Goal: Information Seeking & Learning: Find specific fact

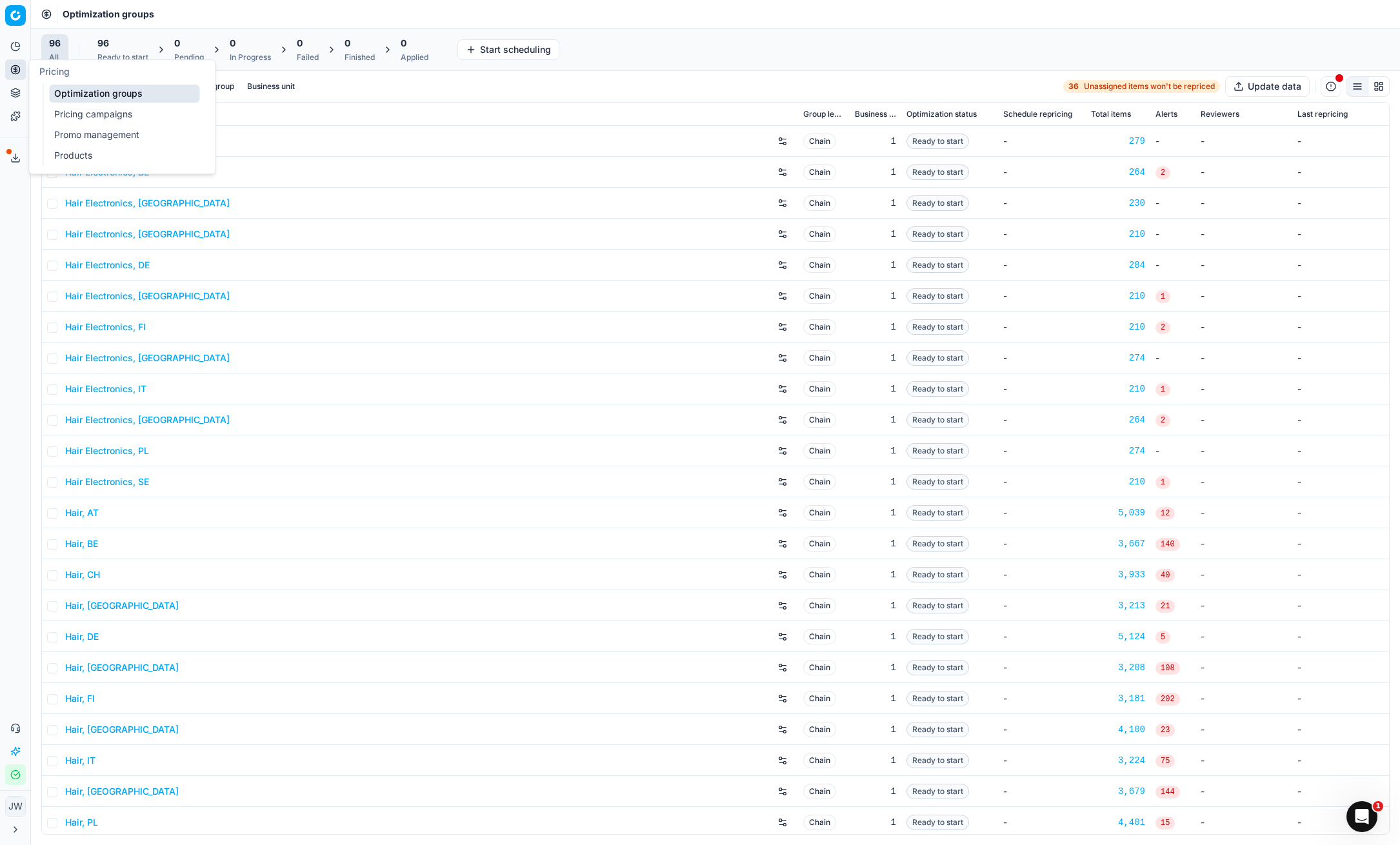
click at [81, 92] on link "Optimization groups" at bounding box center [124, 94] width 150 height 18
click at [70, 90] on input at bounding box center [86, 86] width 40 height 13
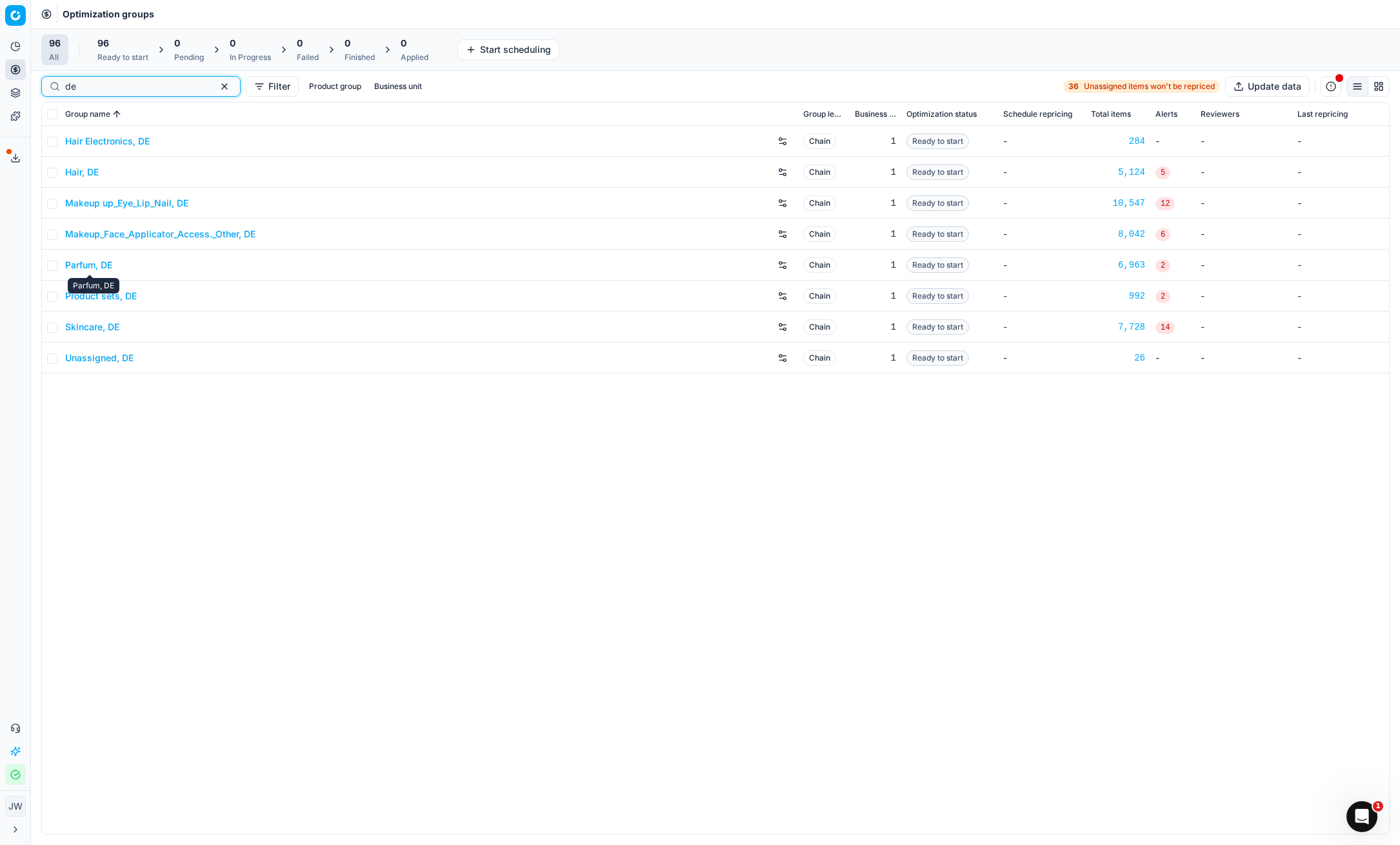
type input "de"
click at [103, 324] on link "Skincare, DE" at bounding box center [92, 326] width 54 height 13
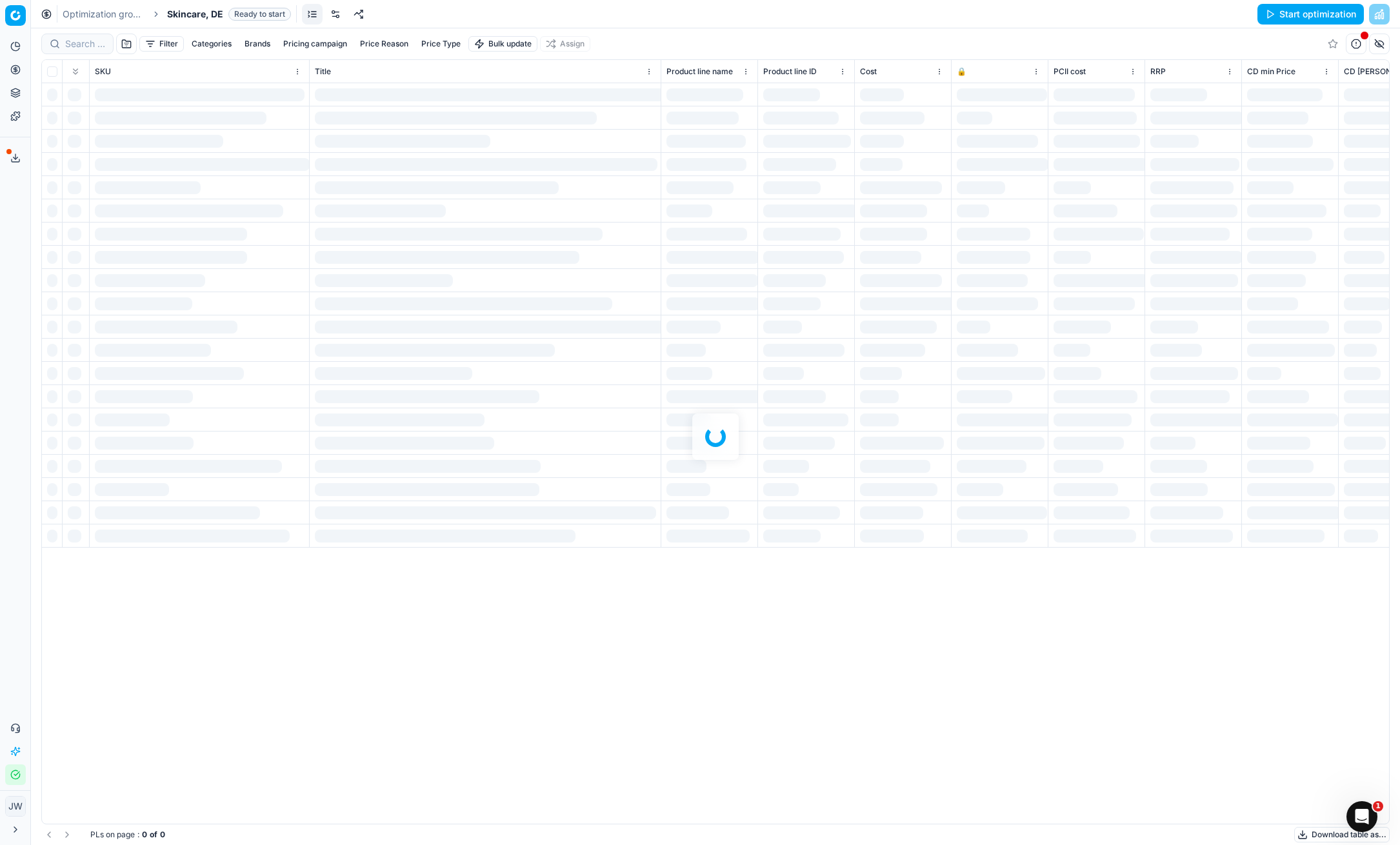
click at [260, 45] on div at bounding box center [715, 436] width 1369 height 816
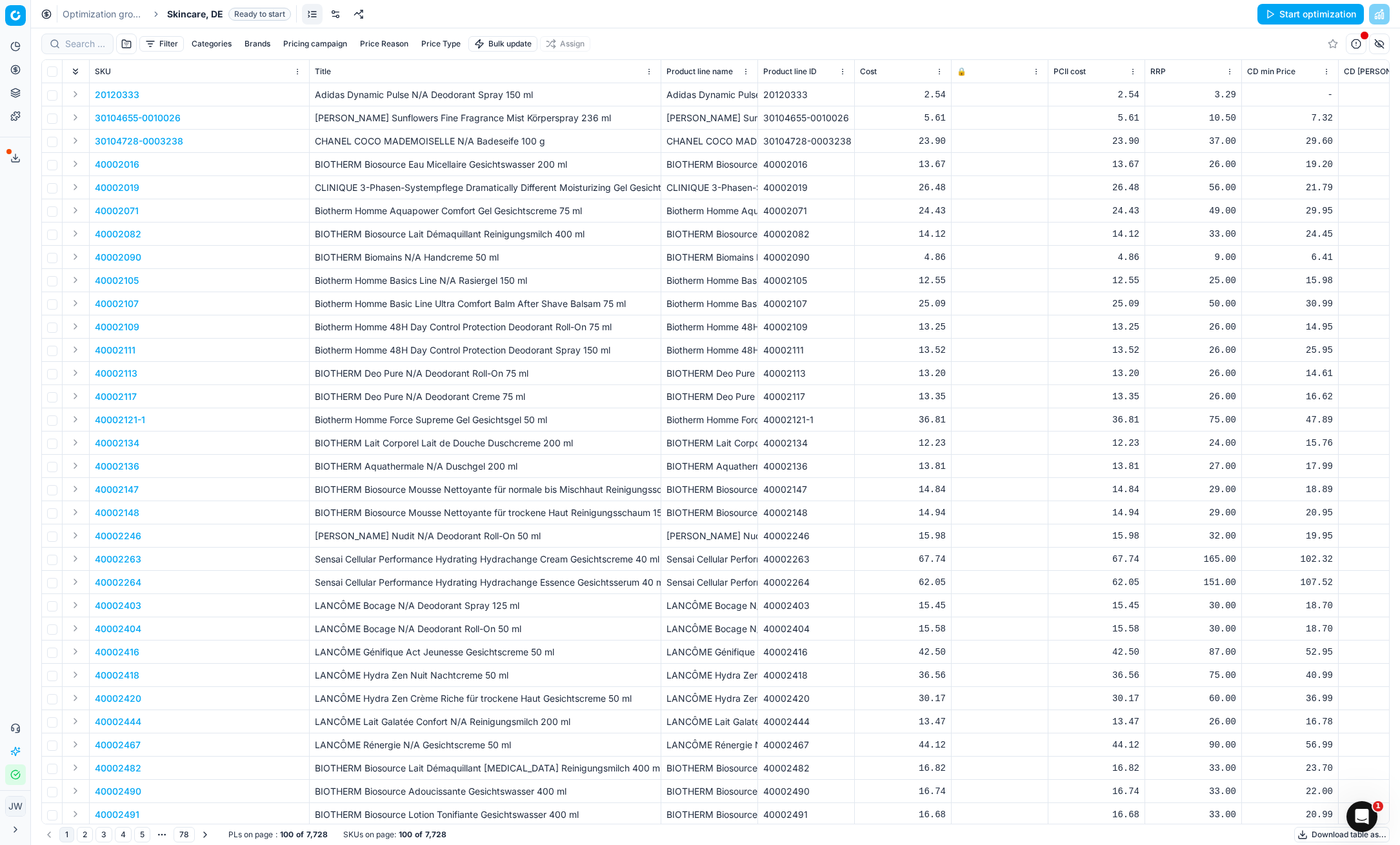
click at [252, 44] on button "Brands" at bounding box center [257, 44] width 36 height 16
type input "clar"
click at [169, 88] on input "Suggestions" at bounding box center [168, 91] width 10 height 10
checkbox input "true"
click at [339, 144] on button "Apply" at bounding box center [338, 140] width 32 height 16
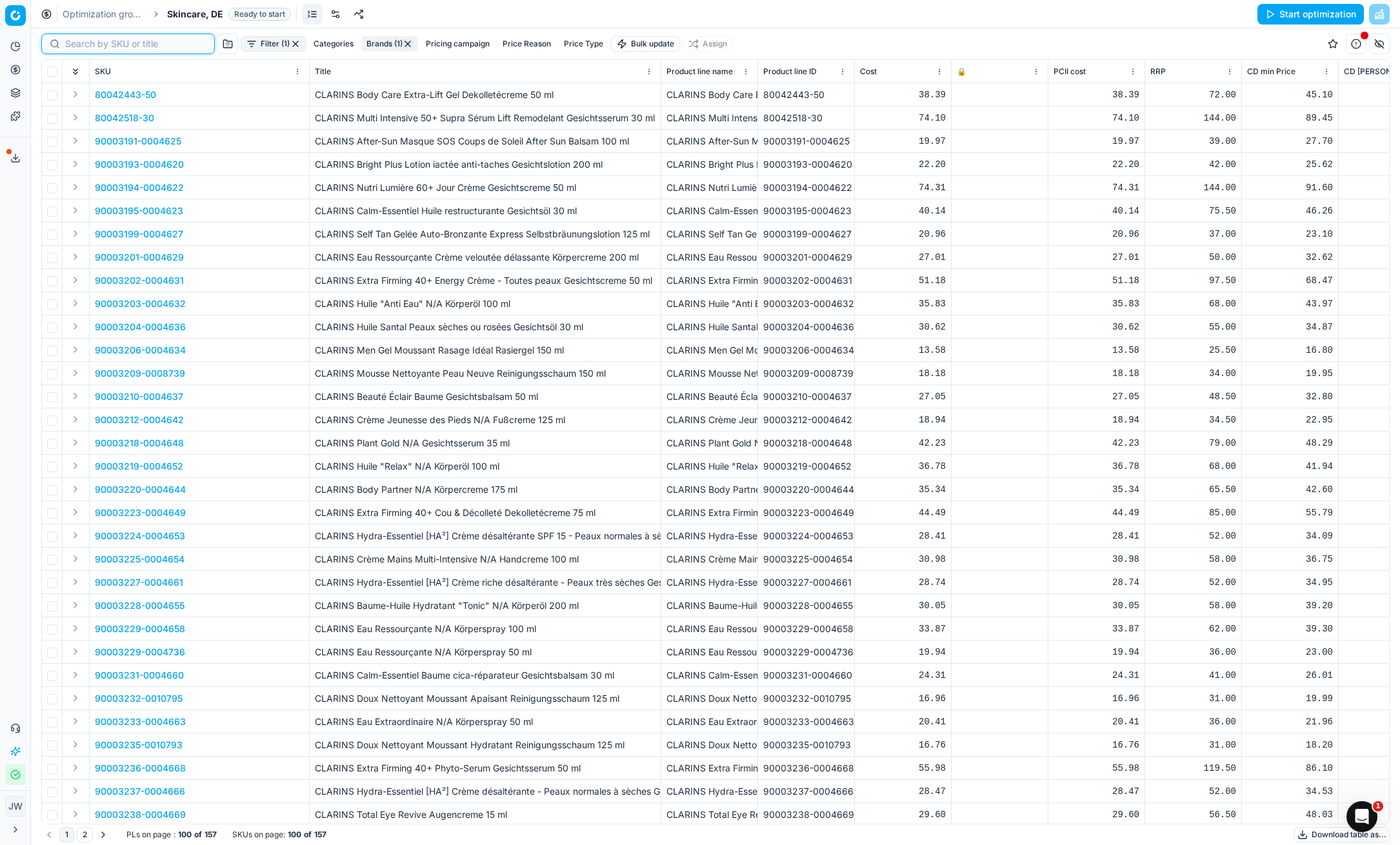
click at [66, 42] on input at bounding box center [136, 43] width 141 height 13
paste input "90007836-0012195"
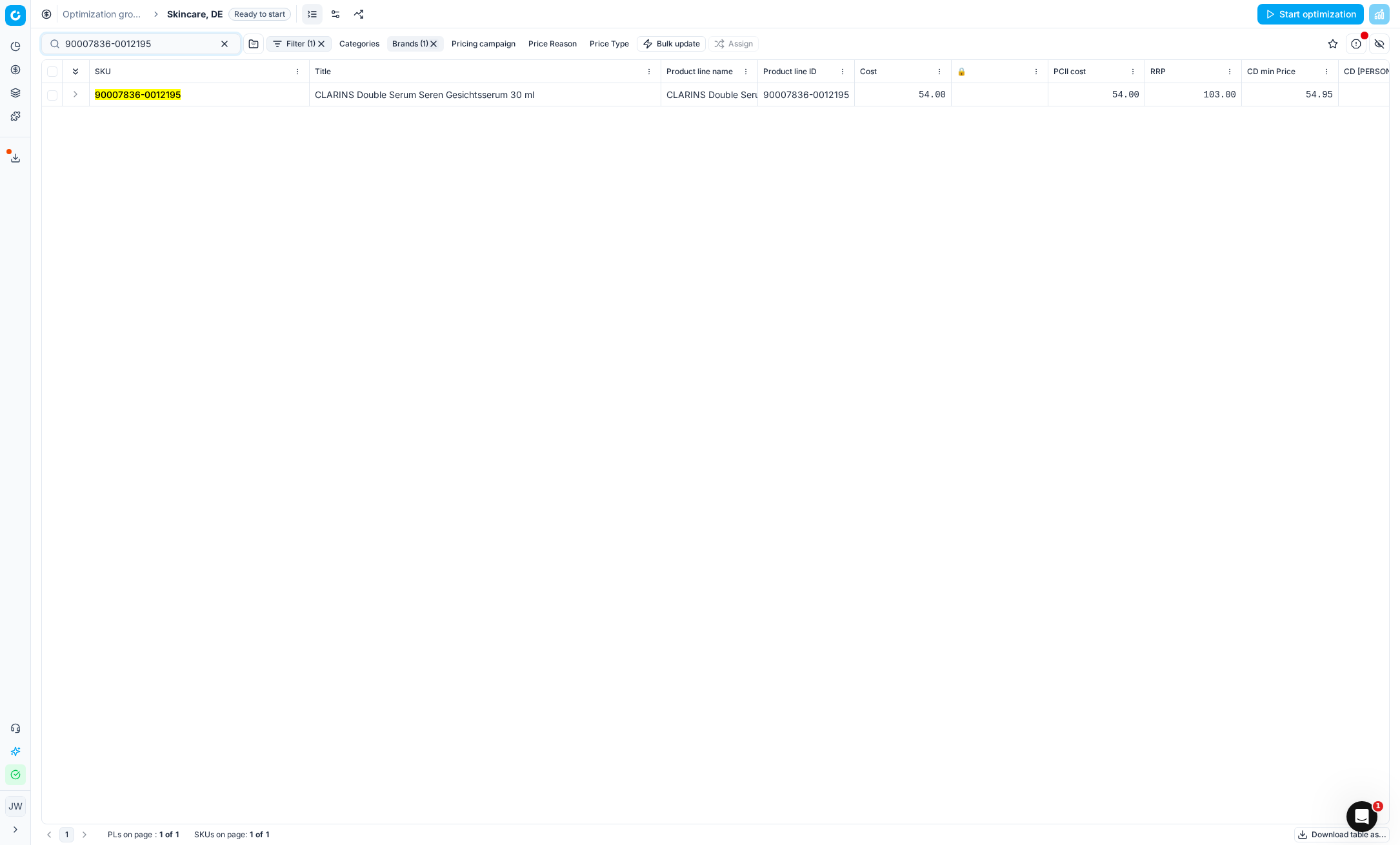
click at [80, 94] on button "Expand" at bounding box center [75, 94] width 16 height 16
click at [123, 112] on mark "90007836-0012195" at bounding box center [138, 117] width 86 height 11
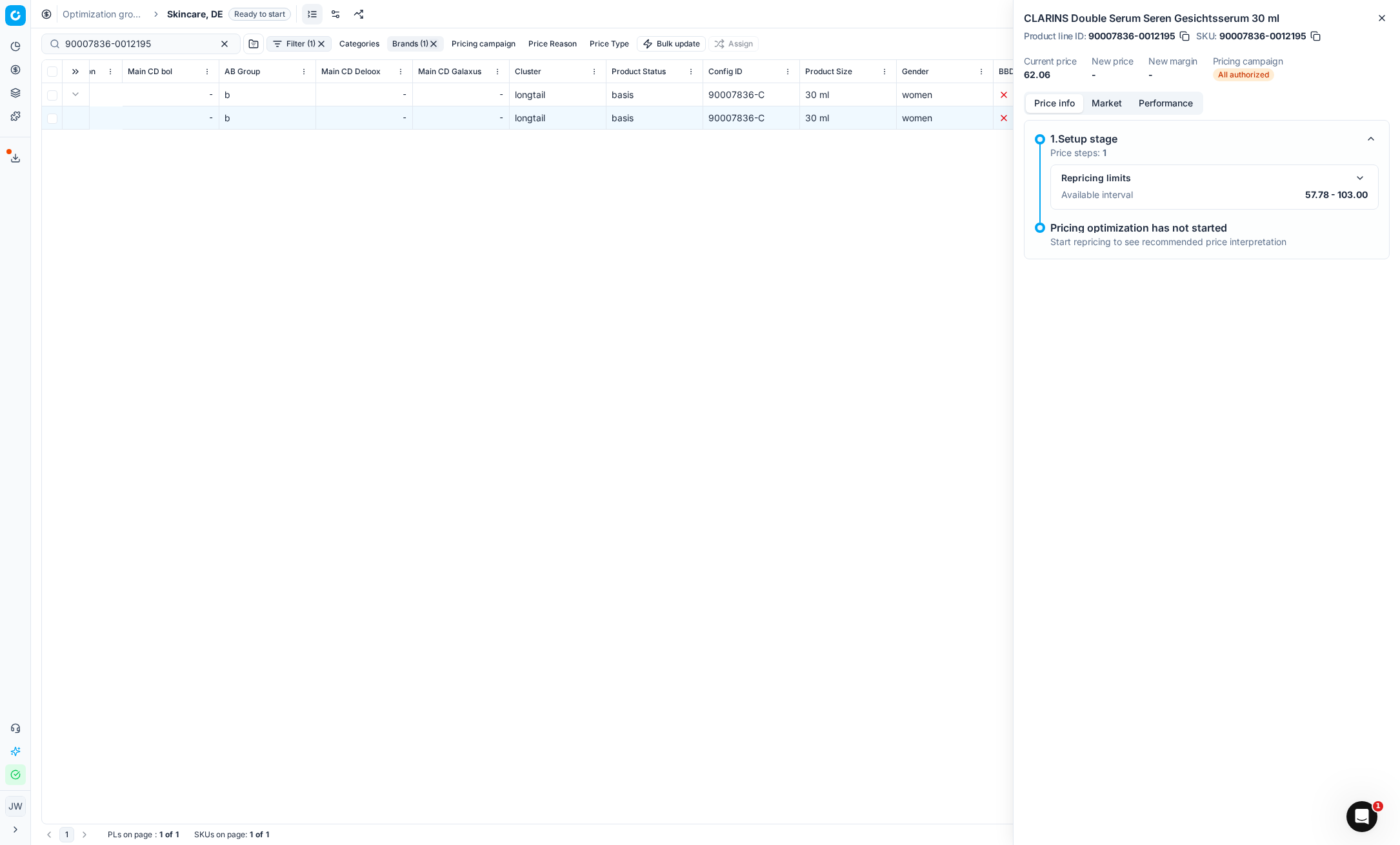
scroll to position [0, 4929]
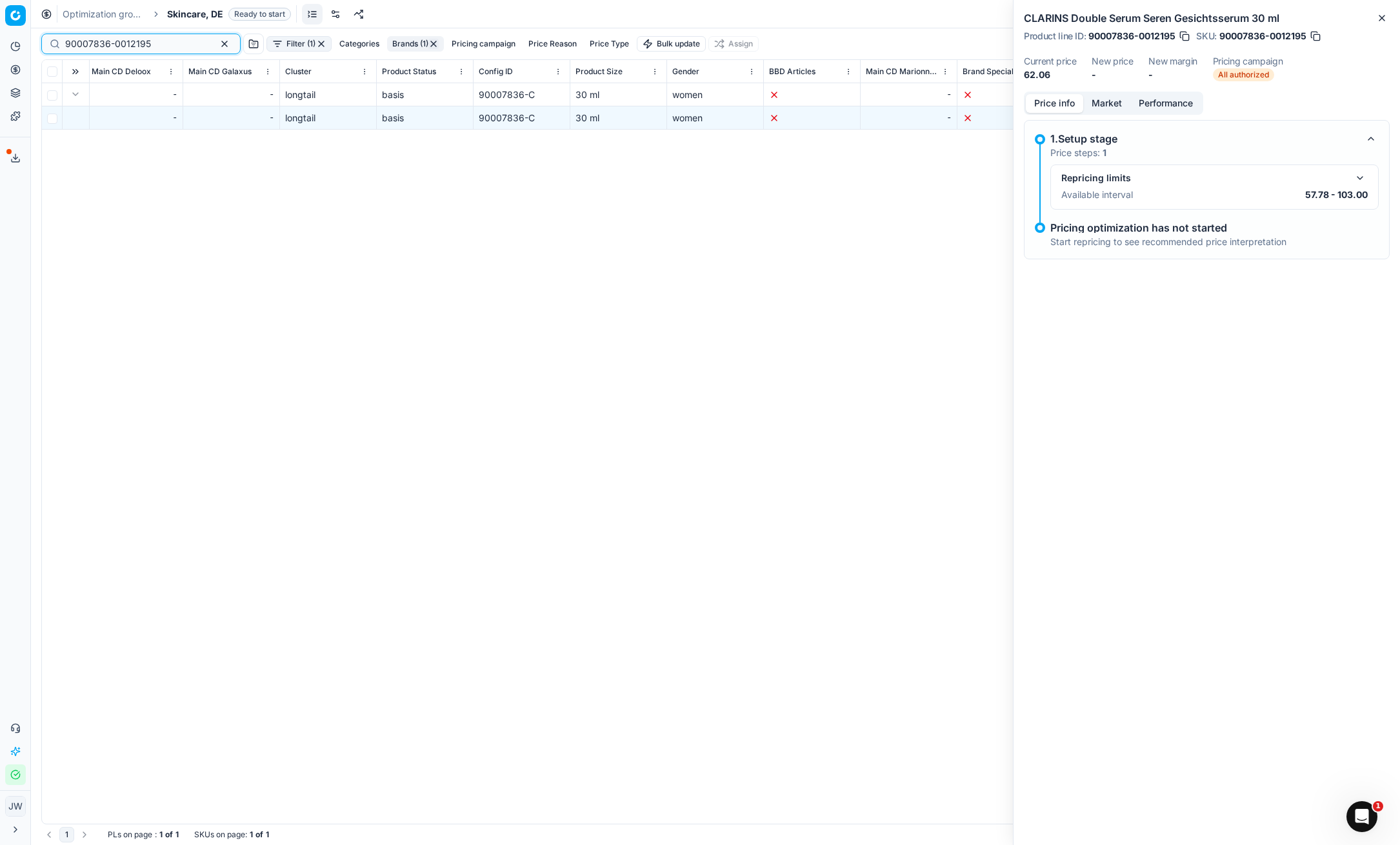
drag, startPoint x: 158, startPoint y: 39, endPoint x: 20, endPoint y: 27, distance: 138.5
click at [20, 27] on div "Pricing platform Analytics Pricing Product portfolio Templates Export service 1…" at bounding box center [700, 422] width 1400 height 845
paste input "4"
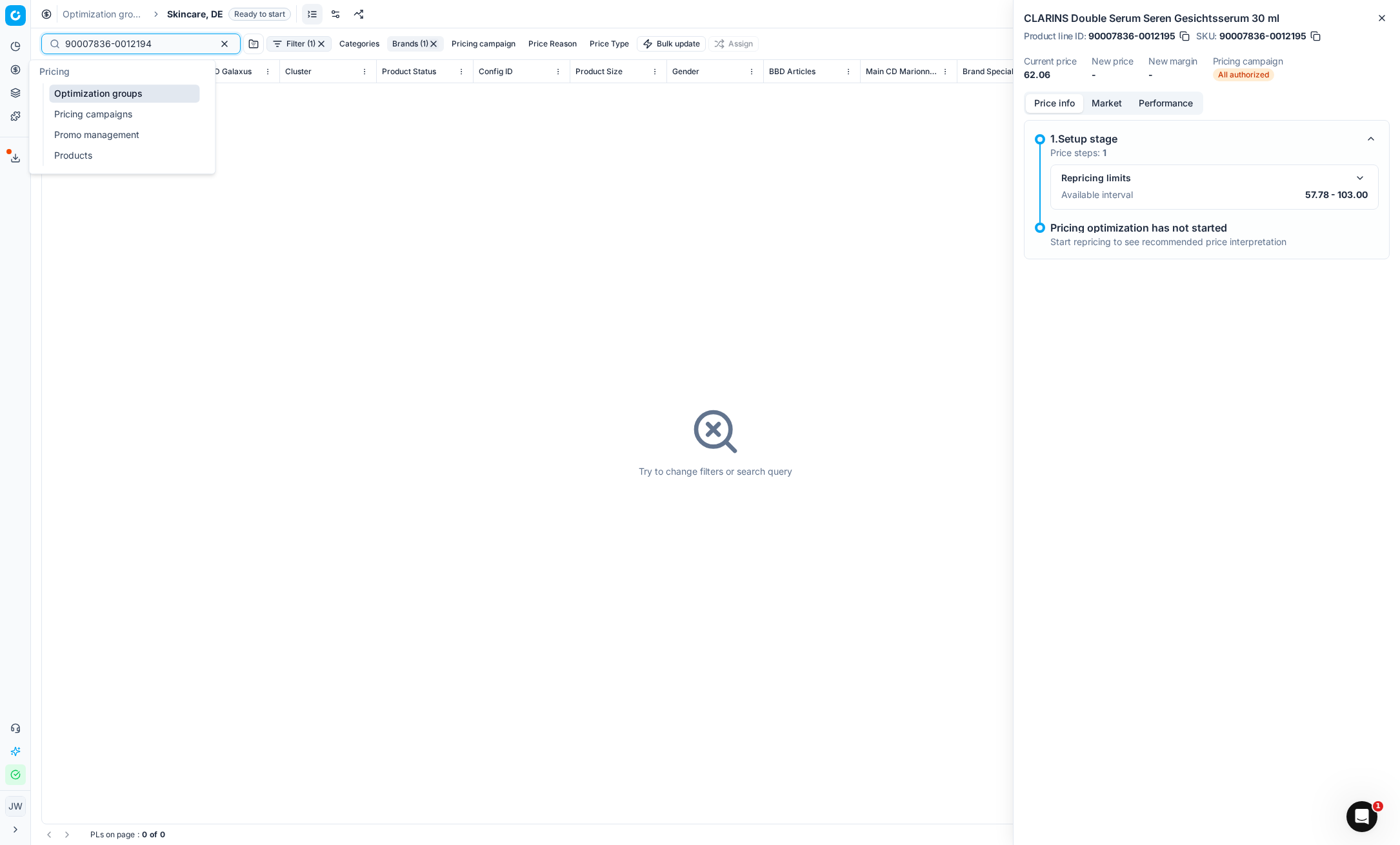
type input "90007836-0012194"
click at [92, 91] on link "Optimization groups" at bounding box center [124, 94] width 150 height 18
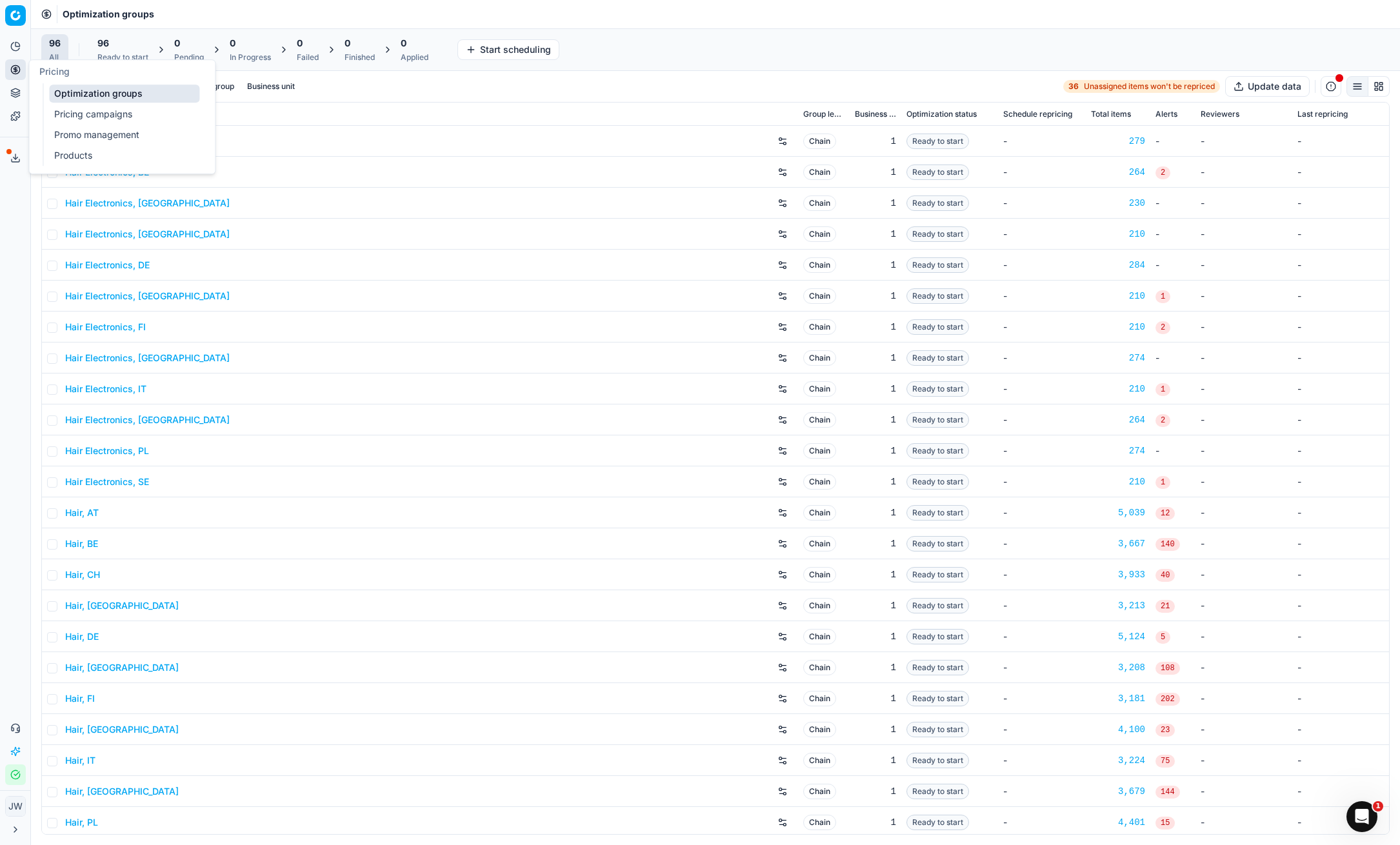
click at [82, 90] on link "Optimization groups" at bounding box center [124, 94] width 150 height 18
click at [84, 88] on input at bounding box center [136, 86] width 141 height 13
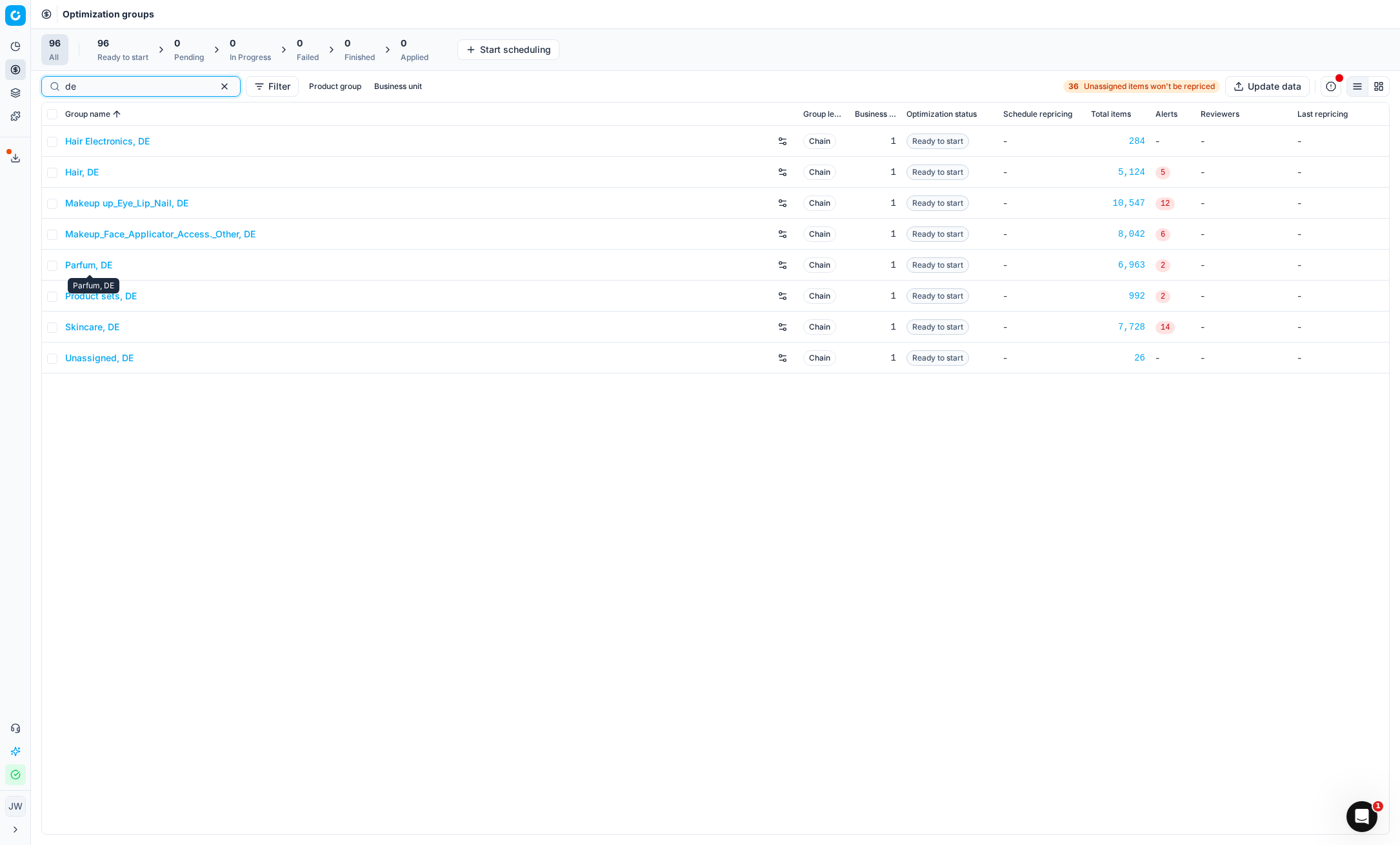
type input "de"
click at [104, 298] on link "Product sets, DE" at bounding box center [101, 296] width 71 height 13
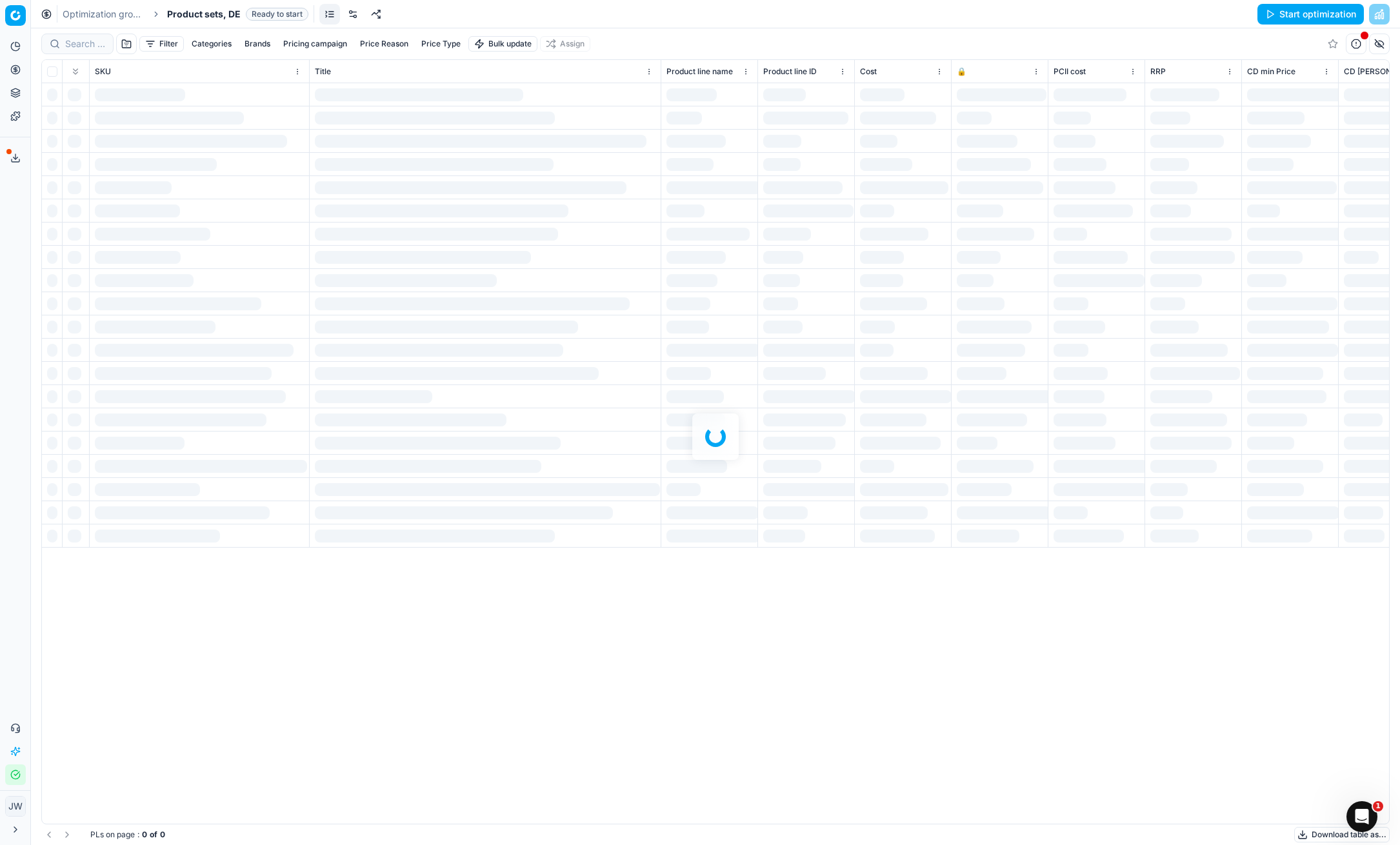
click at [76, 42] on div at bounding box center [715, 436] width 1369 height 816
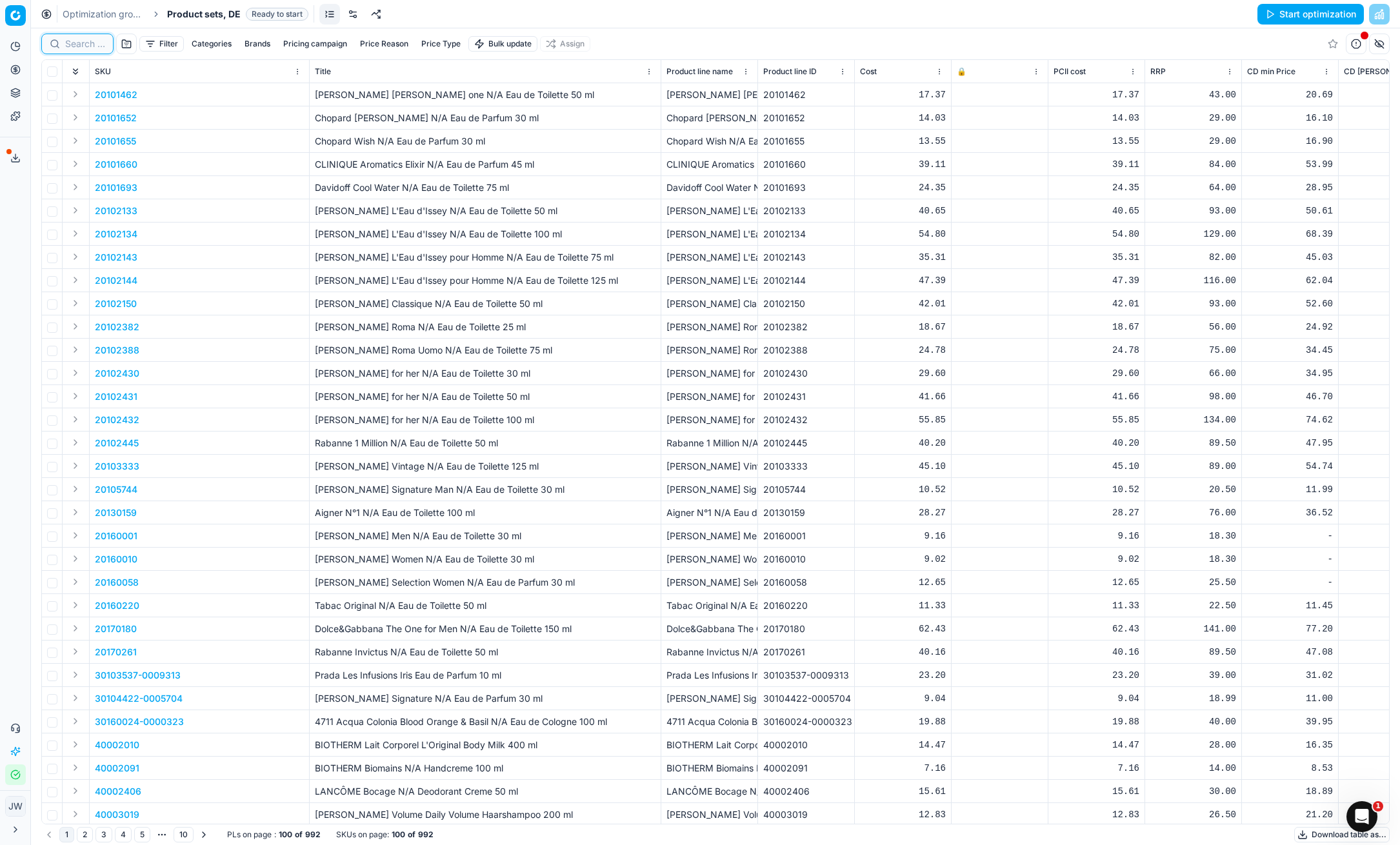
click at [77, 42] on input at bounding box center [86, 43] width 40 height 13
paste input "90007836-0012194"
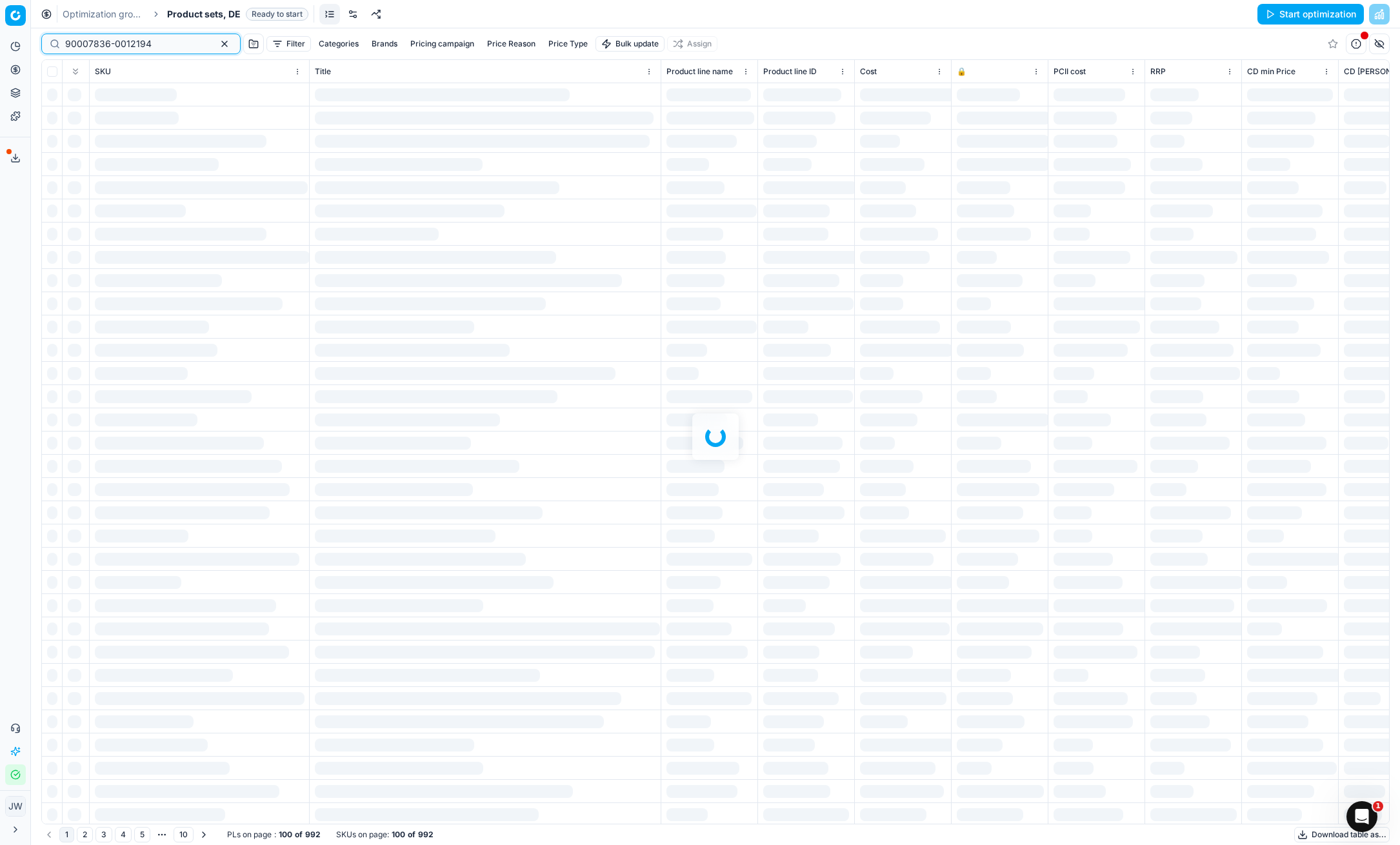
type input "90007836-0012194"
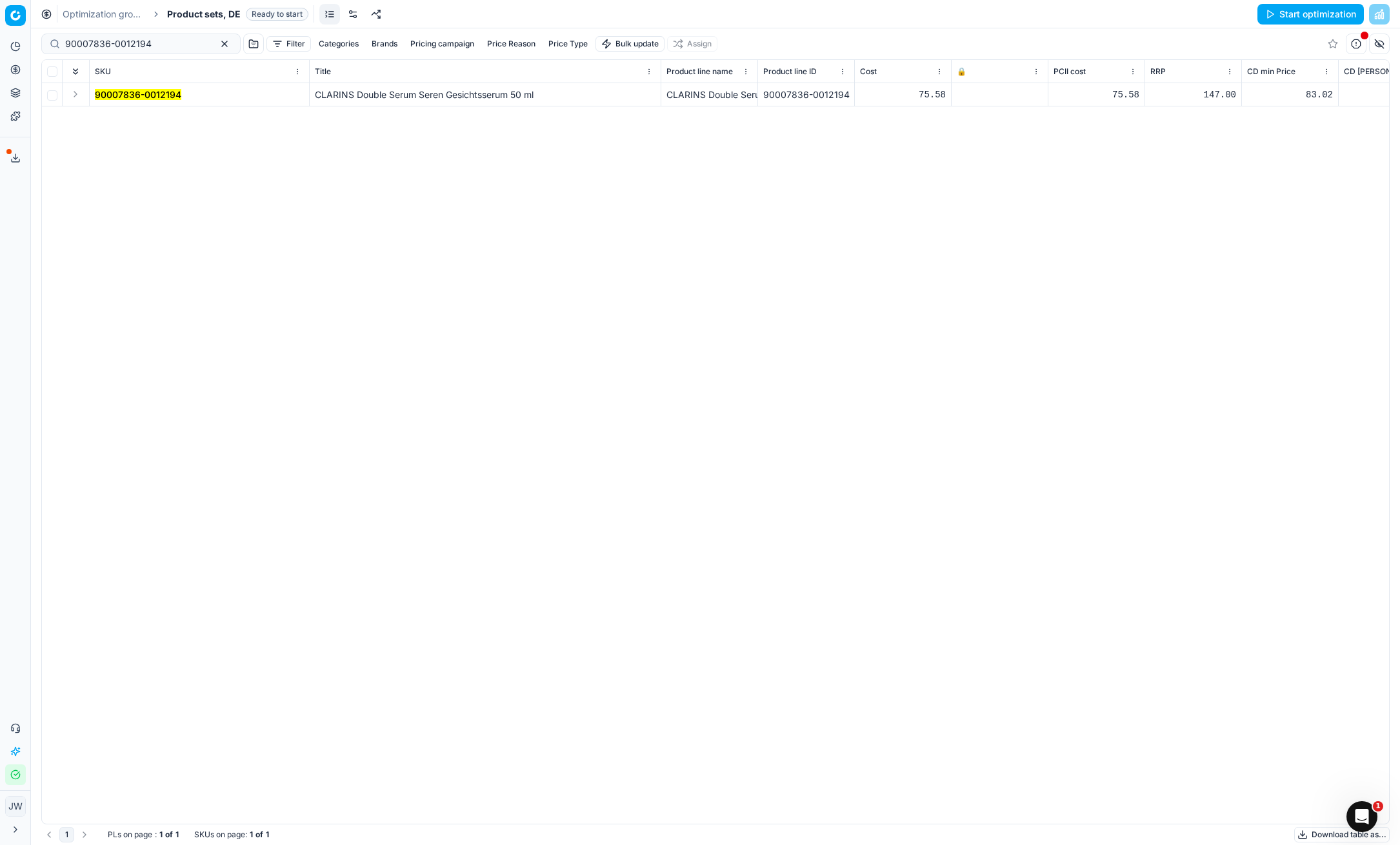
click at [77, 96] on button "Expand" at bounding box center [75, 94] width 16 height 16
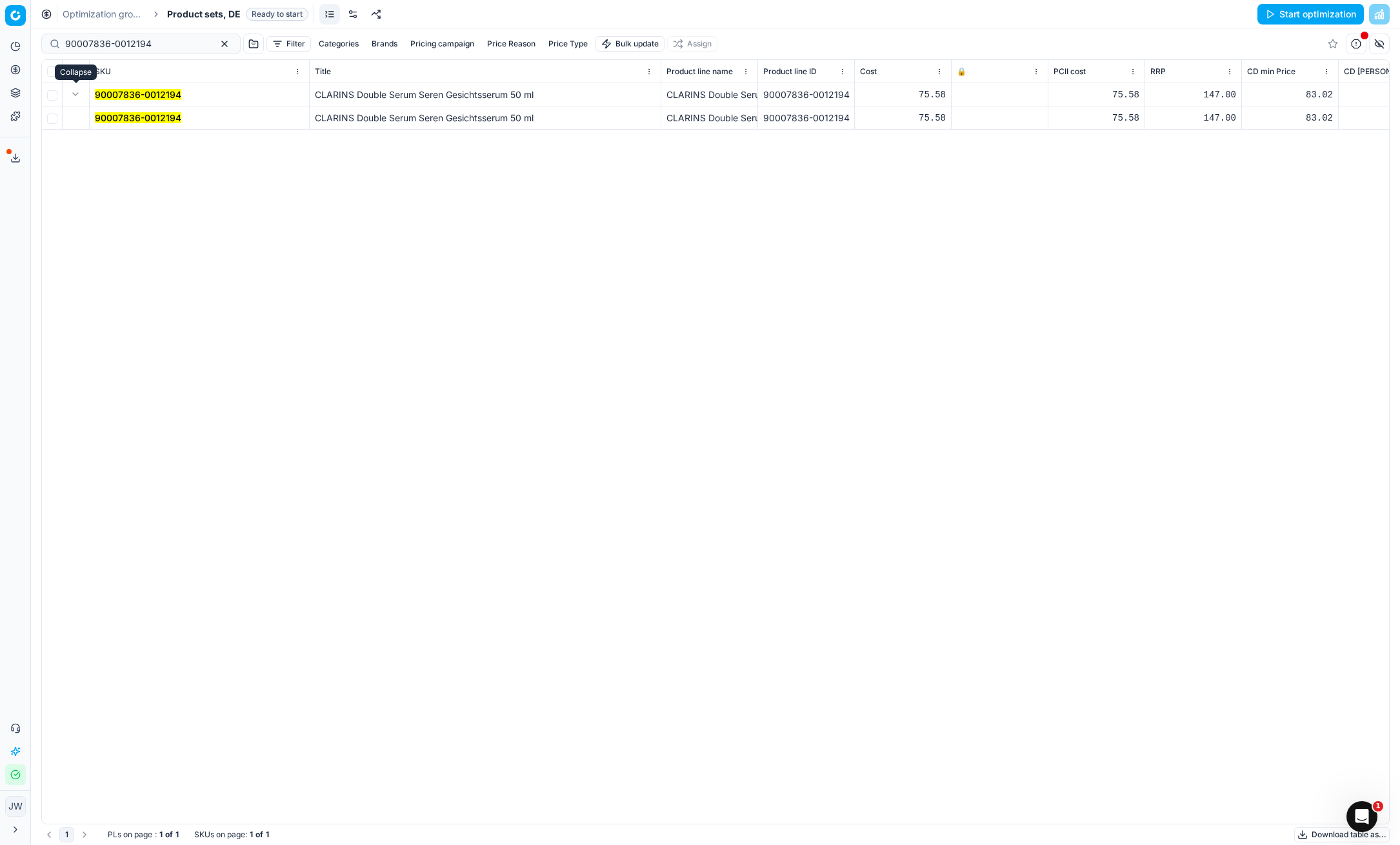
click at [129, 114] on mark "90007836-0012194" at bounding box center [138, 117] width 86 height 11
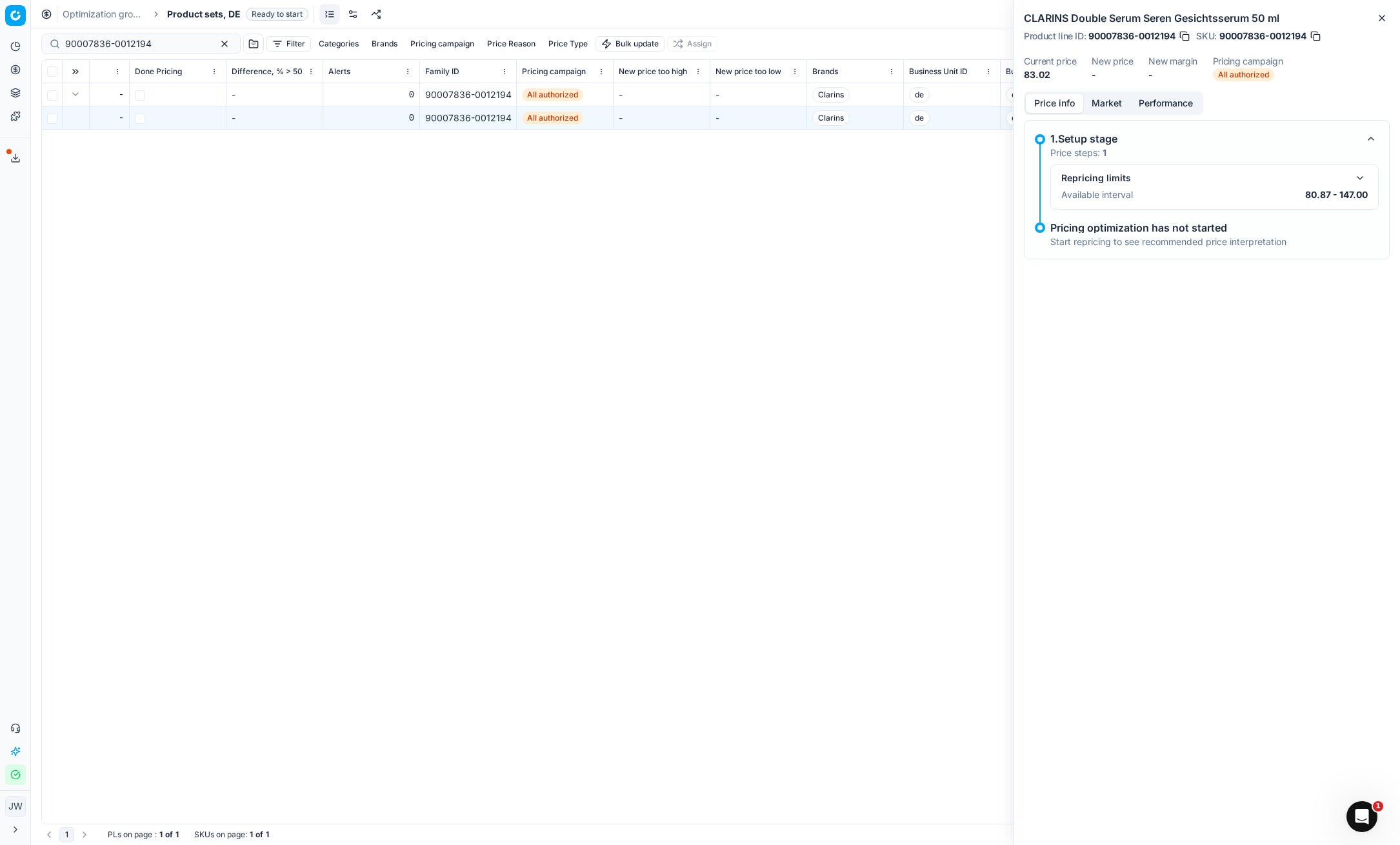
scroll to position [0, 3098]
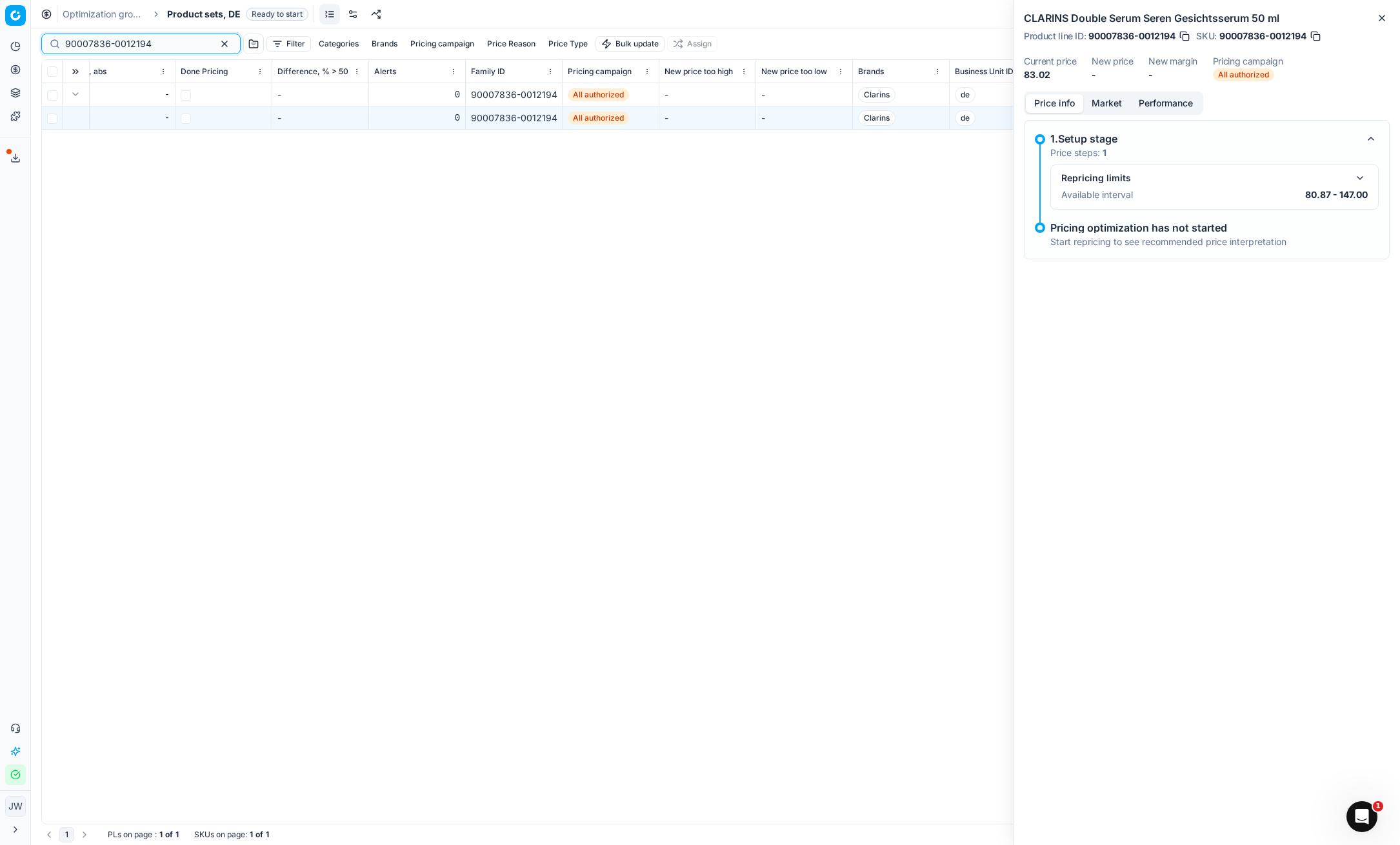
click at [217, 48] on button "button" at bounding box center [225, 44] width 16 height 16
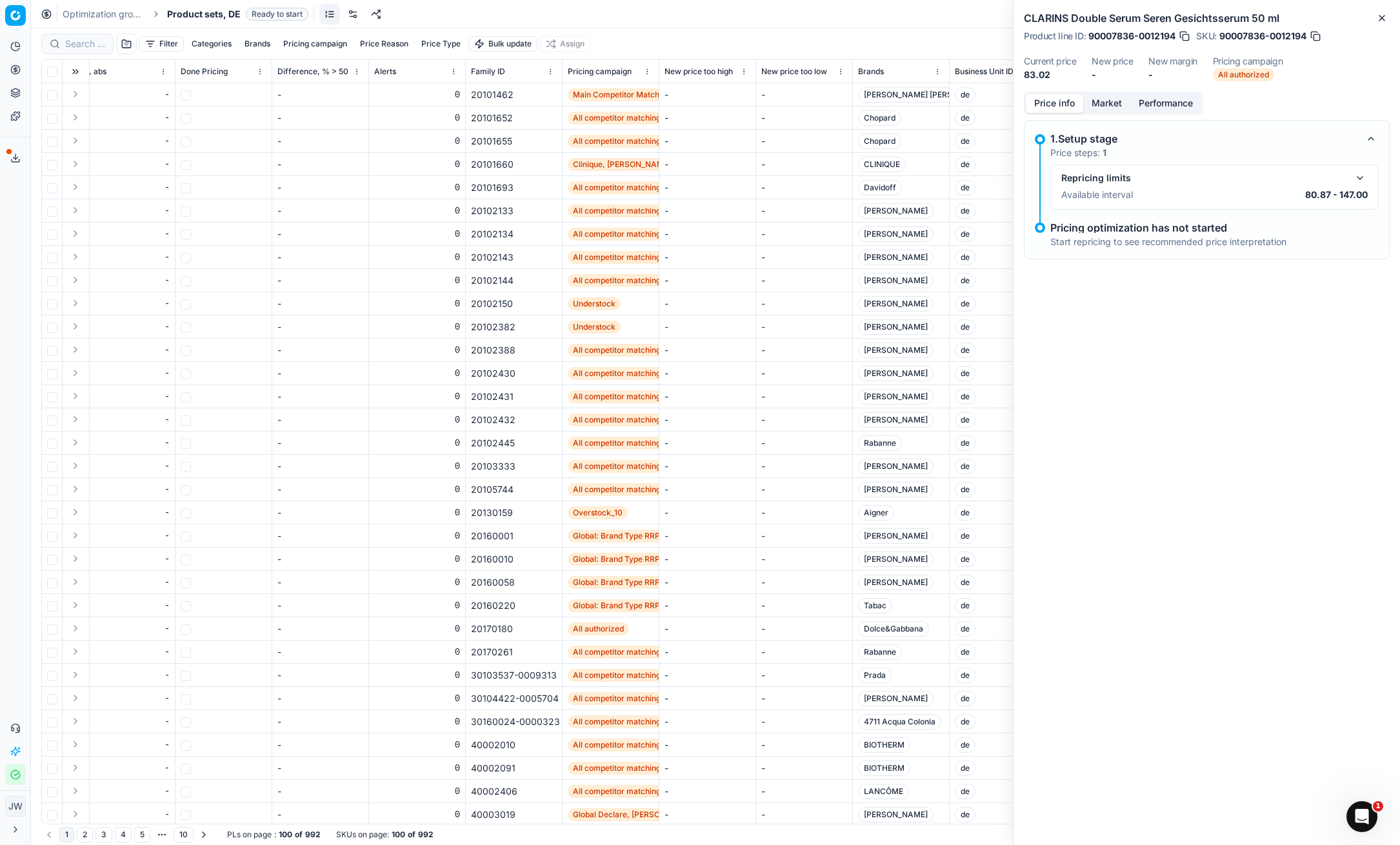
click at [162, 46] on button "Filter" at bounding box center [161, 44] width 45 height 16
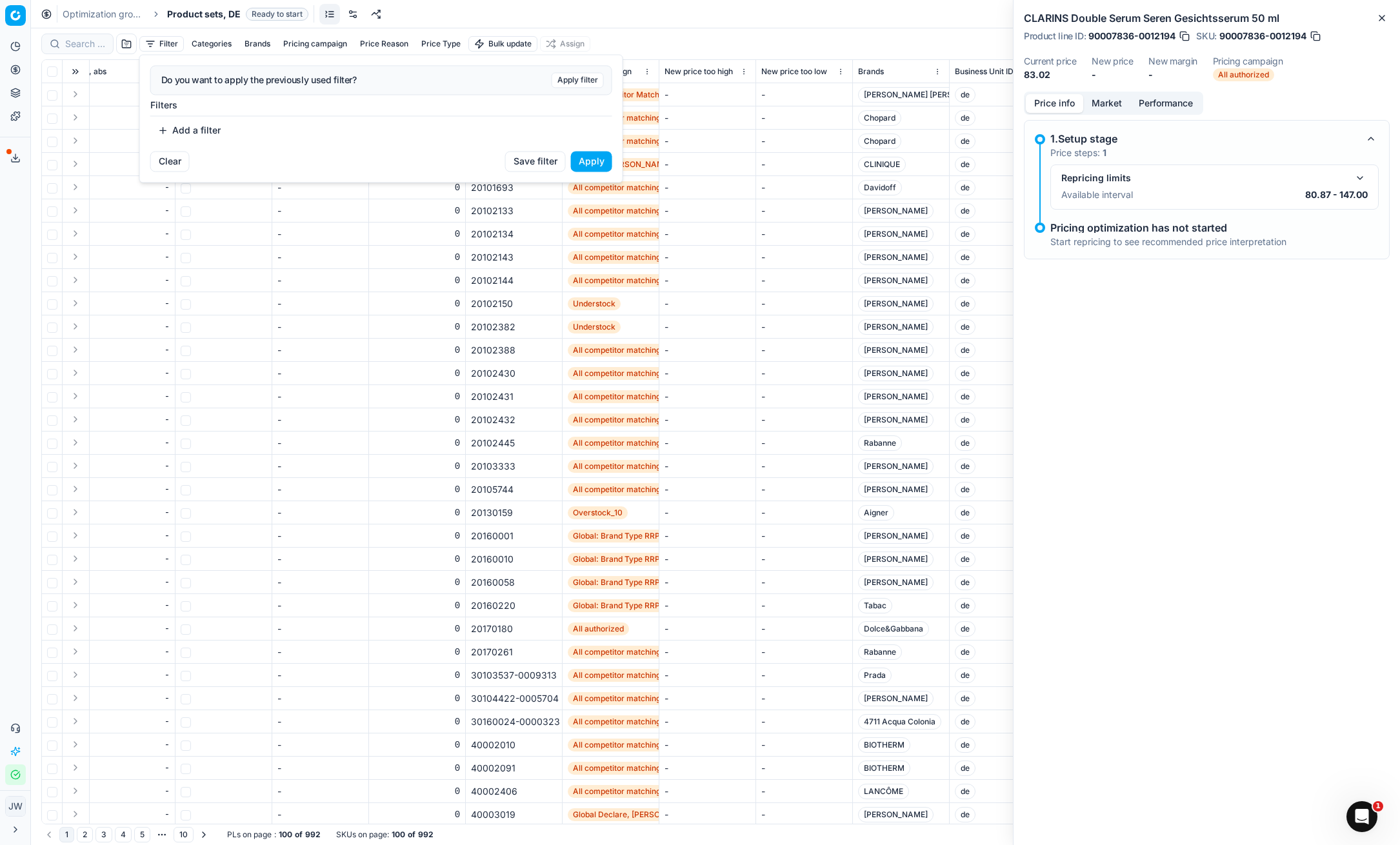
click at [205, 129] on button "Add a filter" at bounding box center [189, 130] width 78 height 21
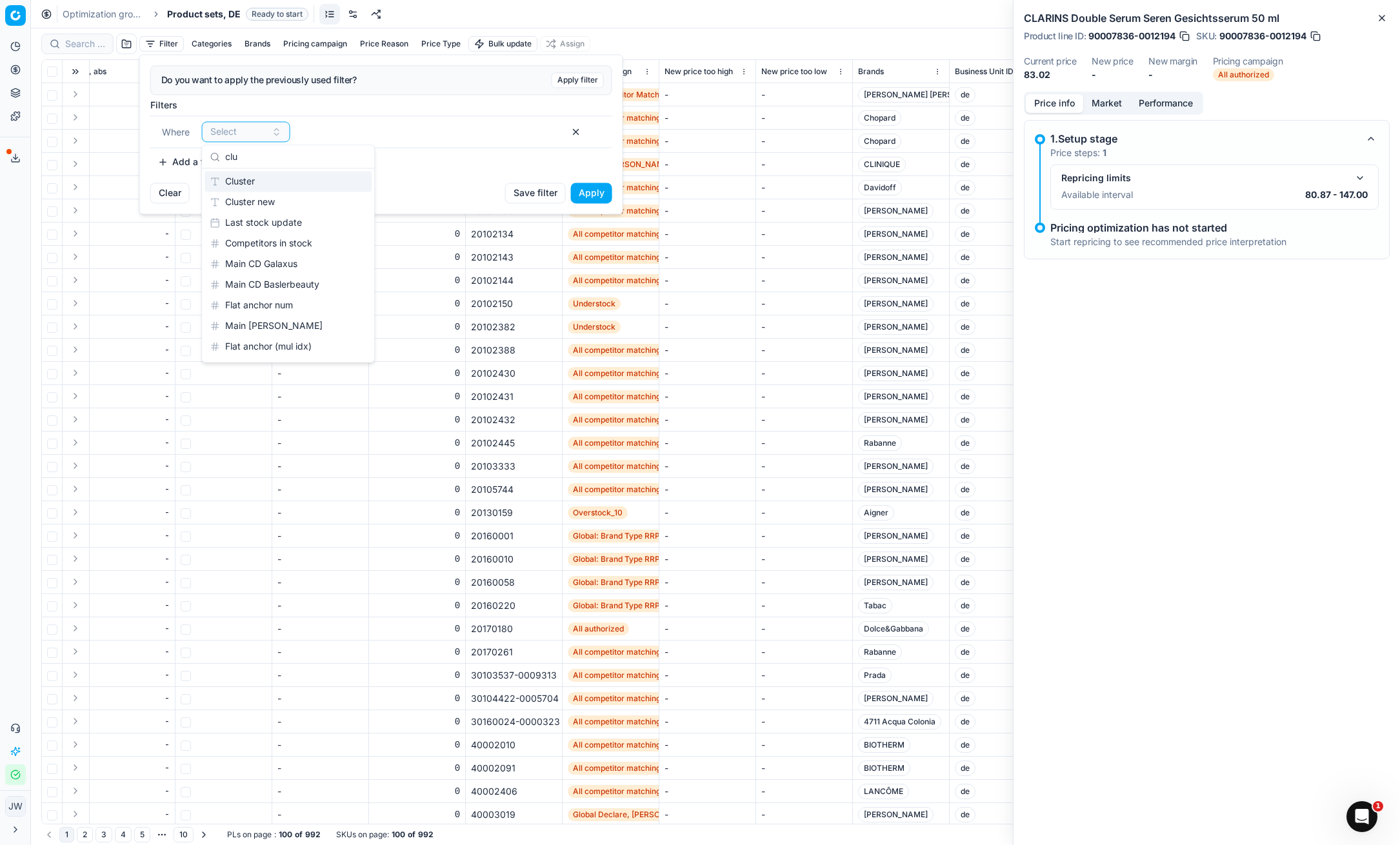
type input "clu"
click at [266, 201] on div "Cluster new" at bounding box center [288, 202] width 167 height 21
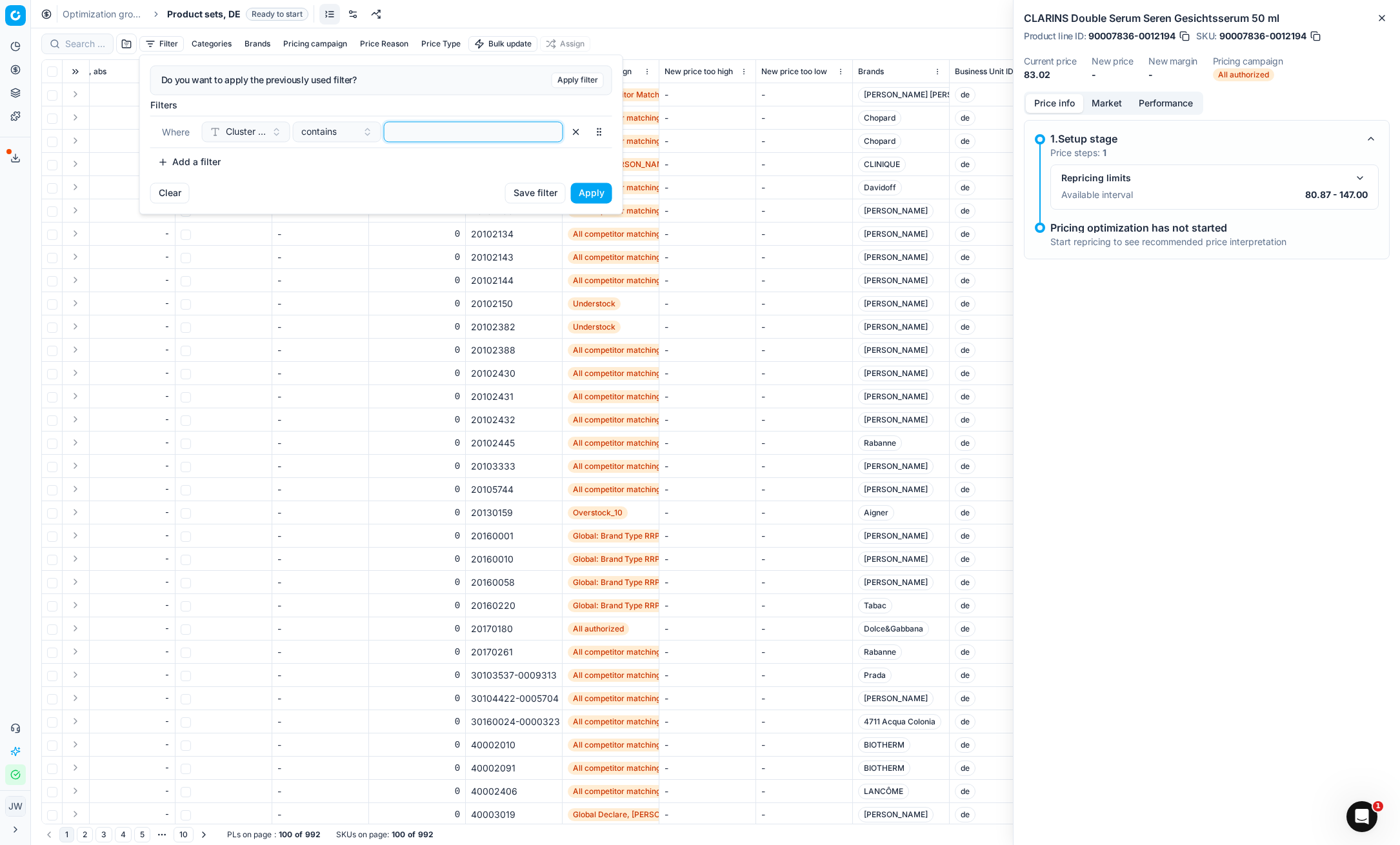
click at [403, 137] on input at bounding box center [474, 132] width 168 height 19
type input "topseller"
click at [607, 196] on button "Apply" at bounding box center [592, 193] width 42 height 21
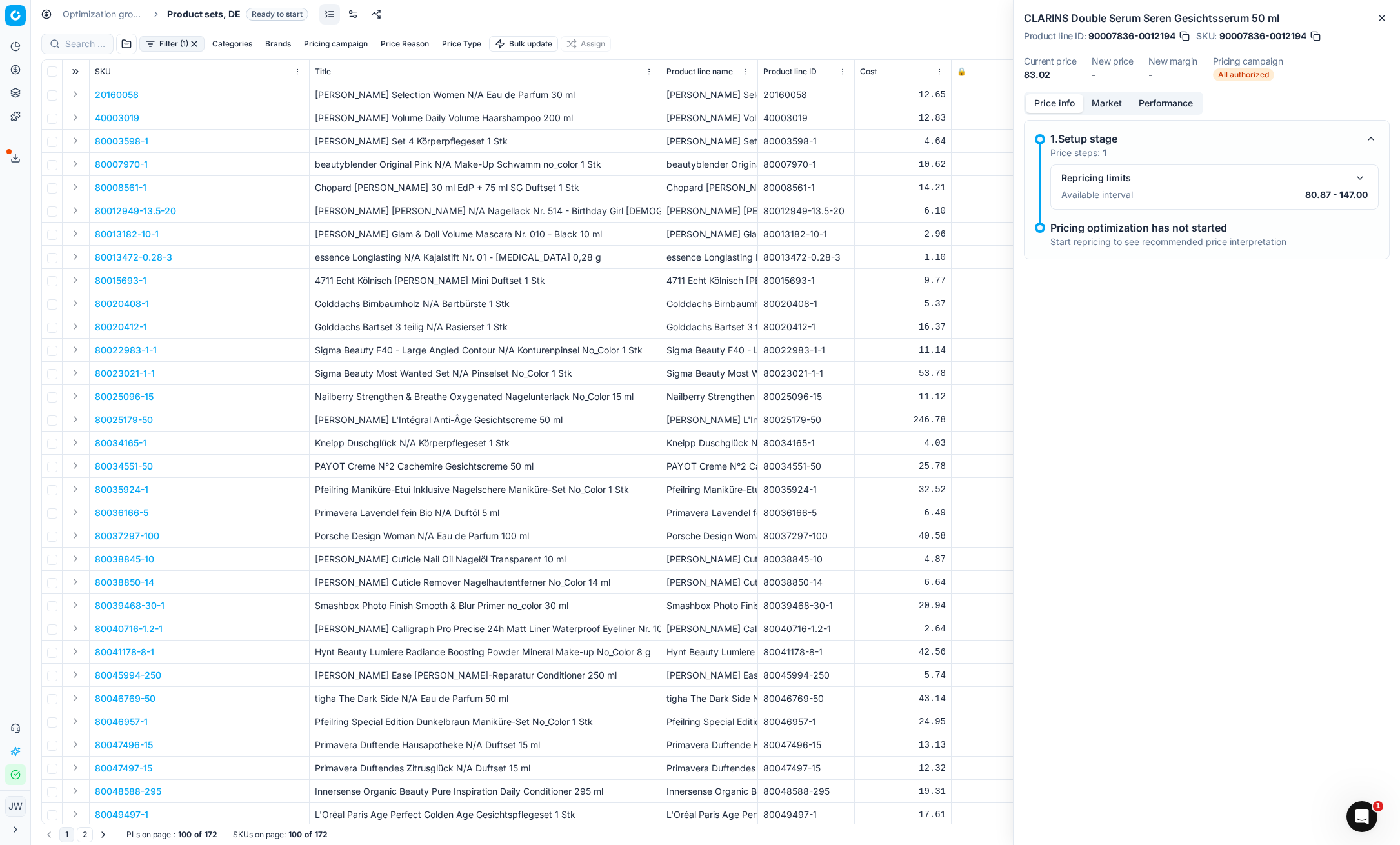
click at [286, 42] on button "Brands" at bounding box center [278, 44] width 36 height 16
type input "cla"
click at [193, 118] on input "Suggestions" at bounding box center [188, 117] width 10 height 10
checkbox input "true"
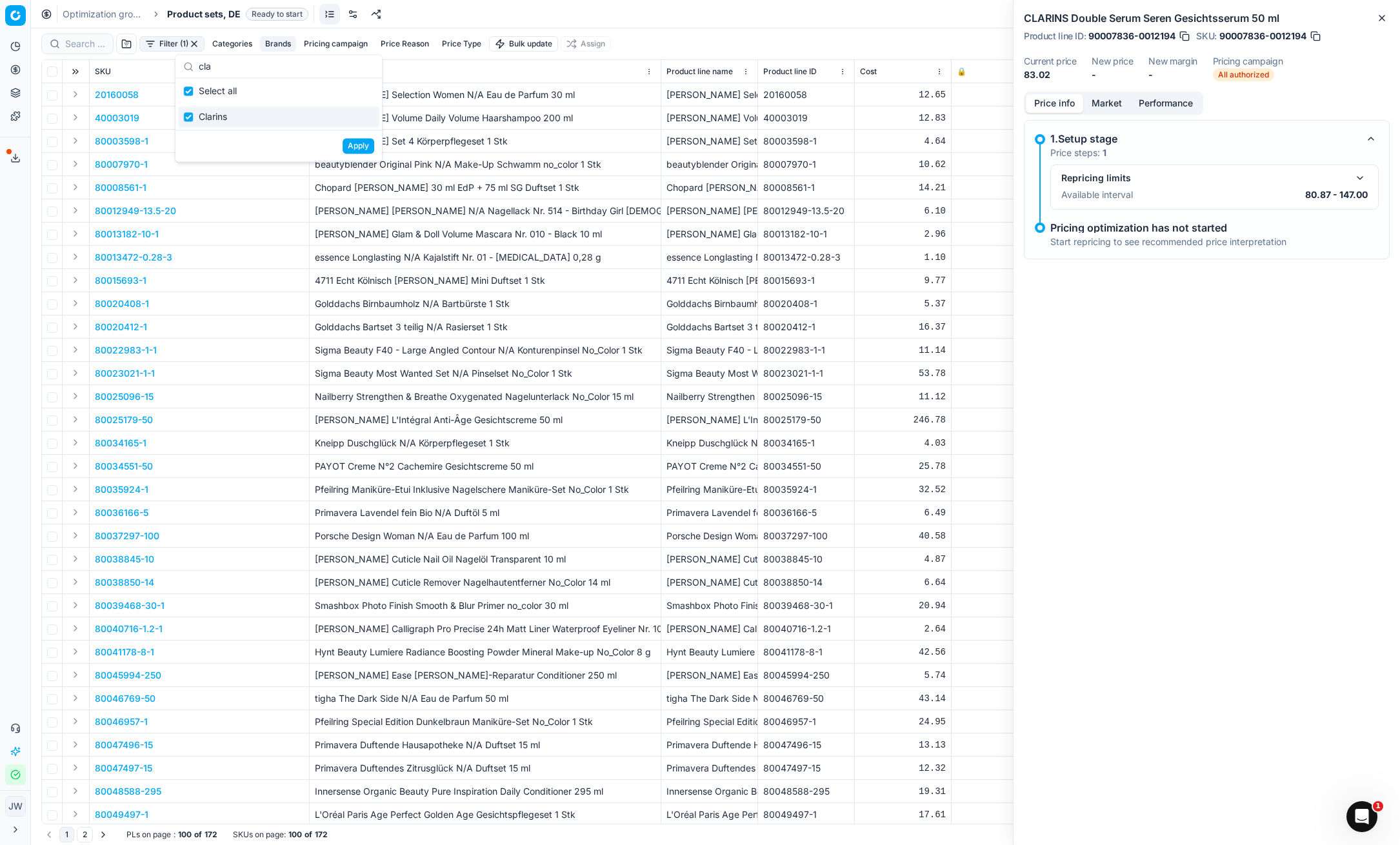
click at [363, 149] on button "Apply" at bounding box center [358, 146] width 32 height 16
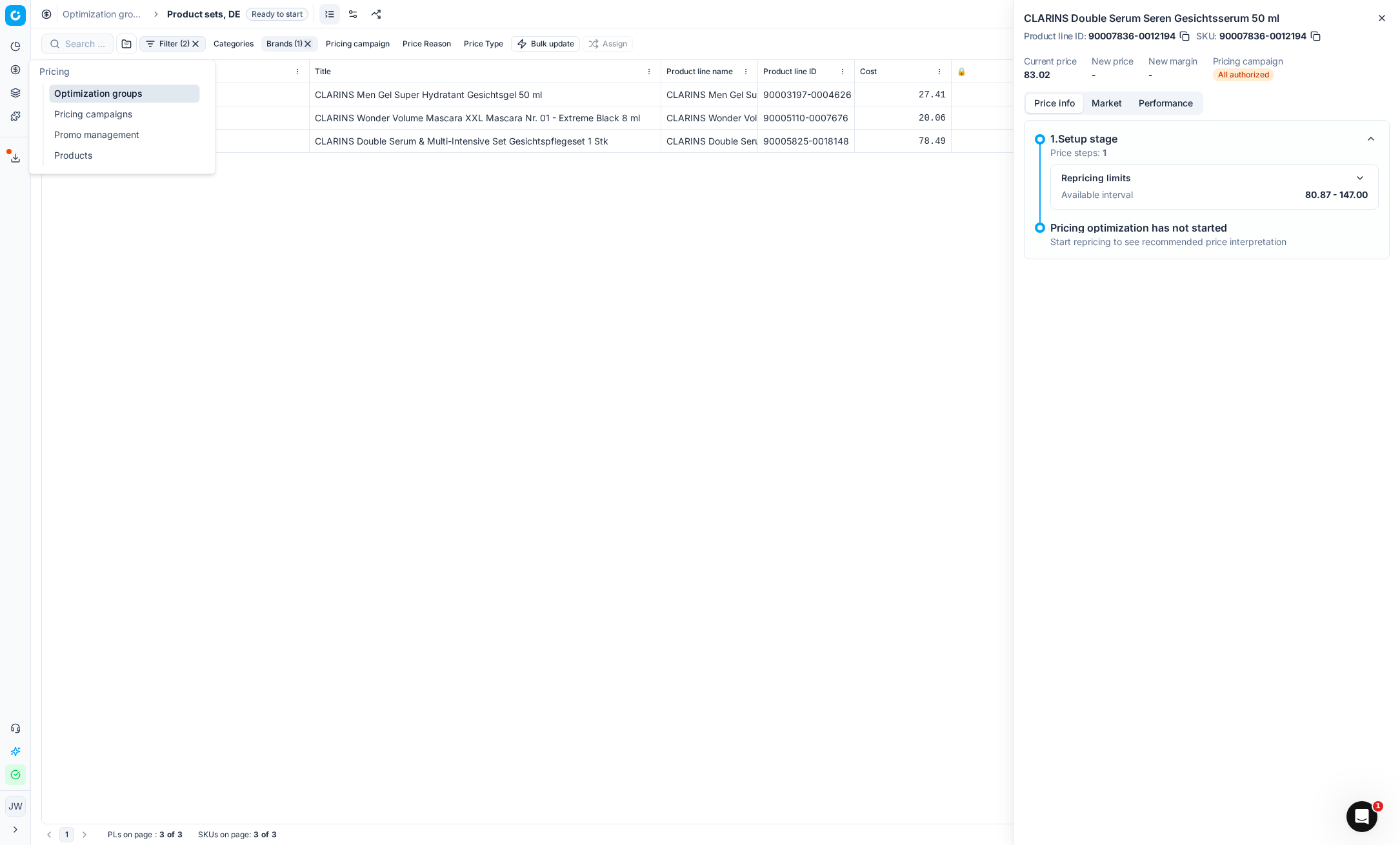
click at [16, 67] on icon at bounding box center [16, 69] width 0 height 5
click at [76, 91] on link "Optimization groups" at bounding box center [124, 94] width 150 height 18
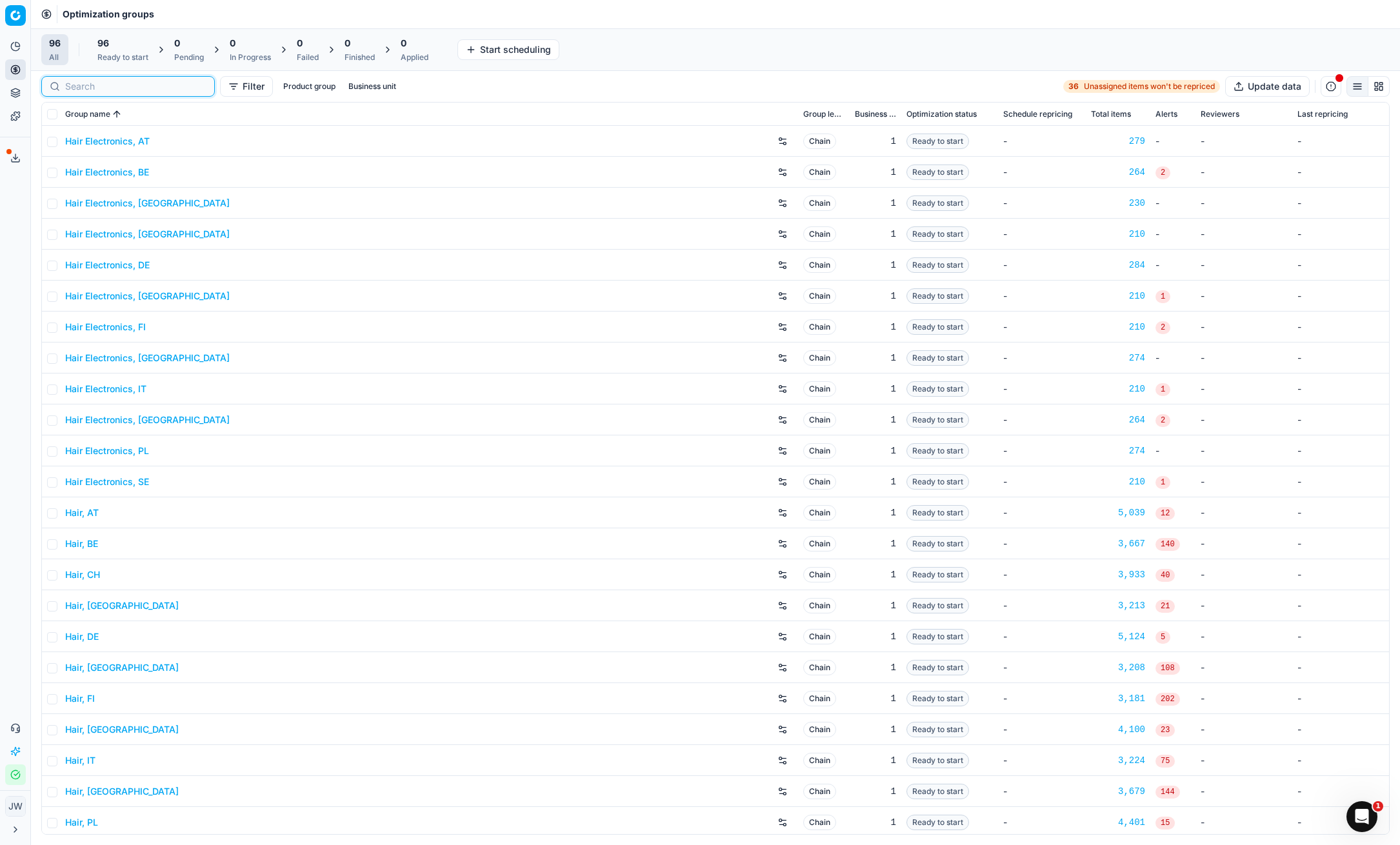
click at [80, 86] on input at bounding box center [136, 86] width 141 height 13
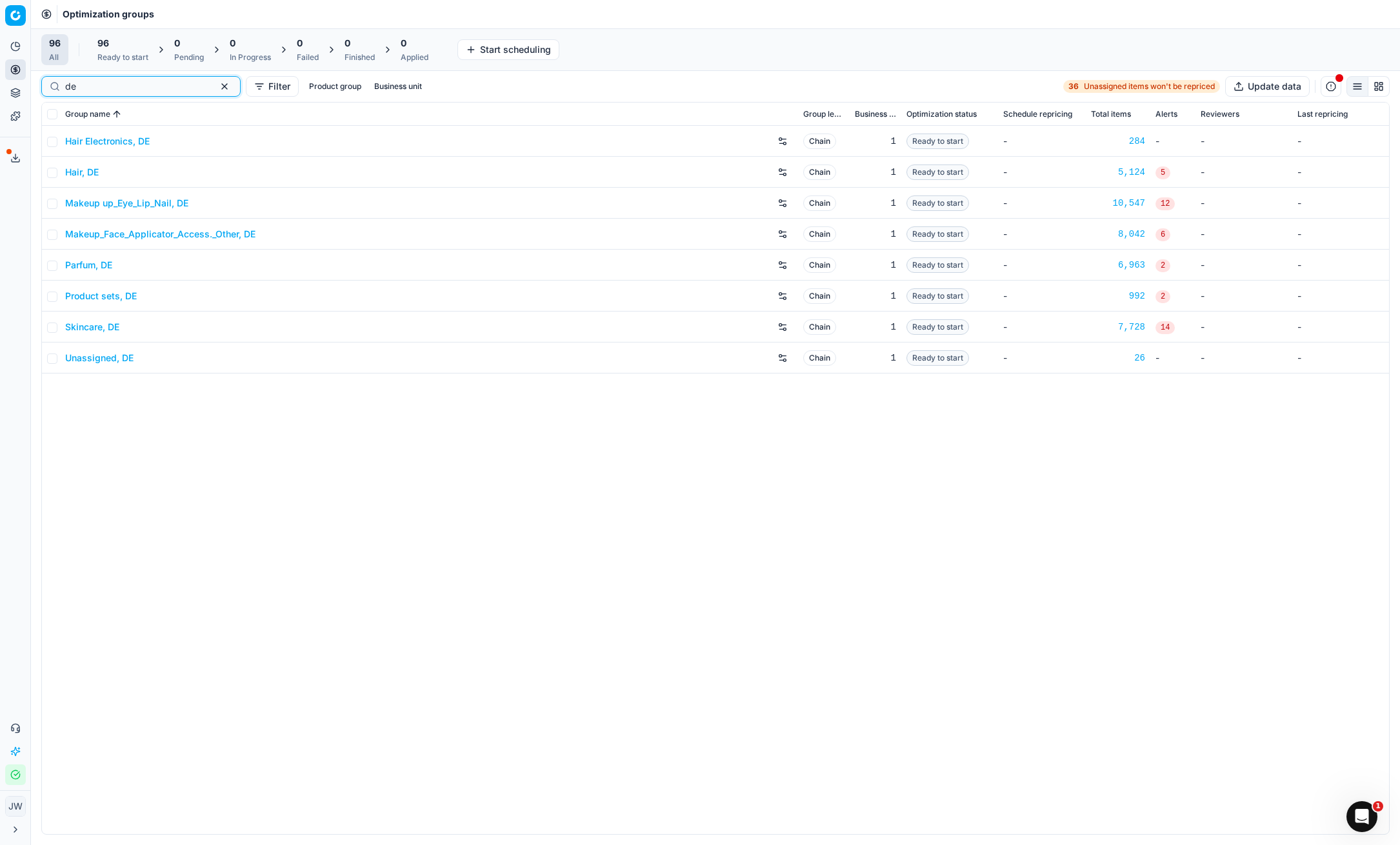
type input "de"
click at [100, 327] on link "Skincare, DE" at bounding box center [92, 326] width 54 height 13
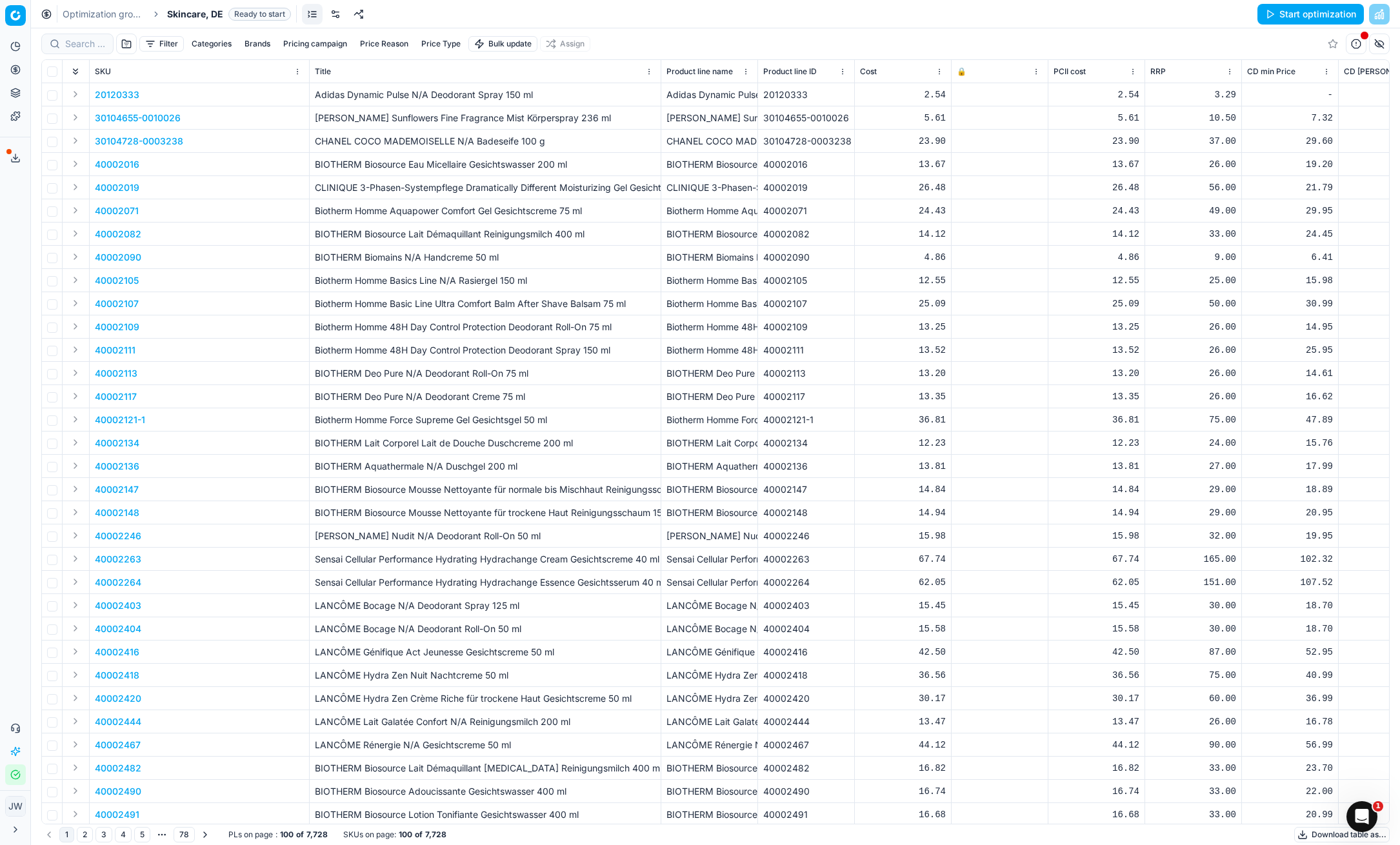
click at [250, 42] on button "Brands" at bounding box center [257, 44] width 36 height 16
type input "cla"
click at [171, 117] on input "Suggestions" at bounding box center [168, 117] width 10 height 10
checkbox input "true"
click at [335, 168] on button "Apply" at bounding box center [338, 166] width 32 height 16
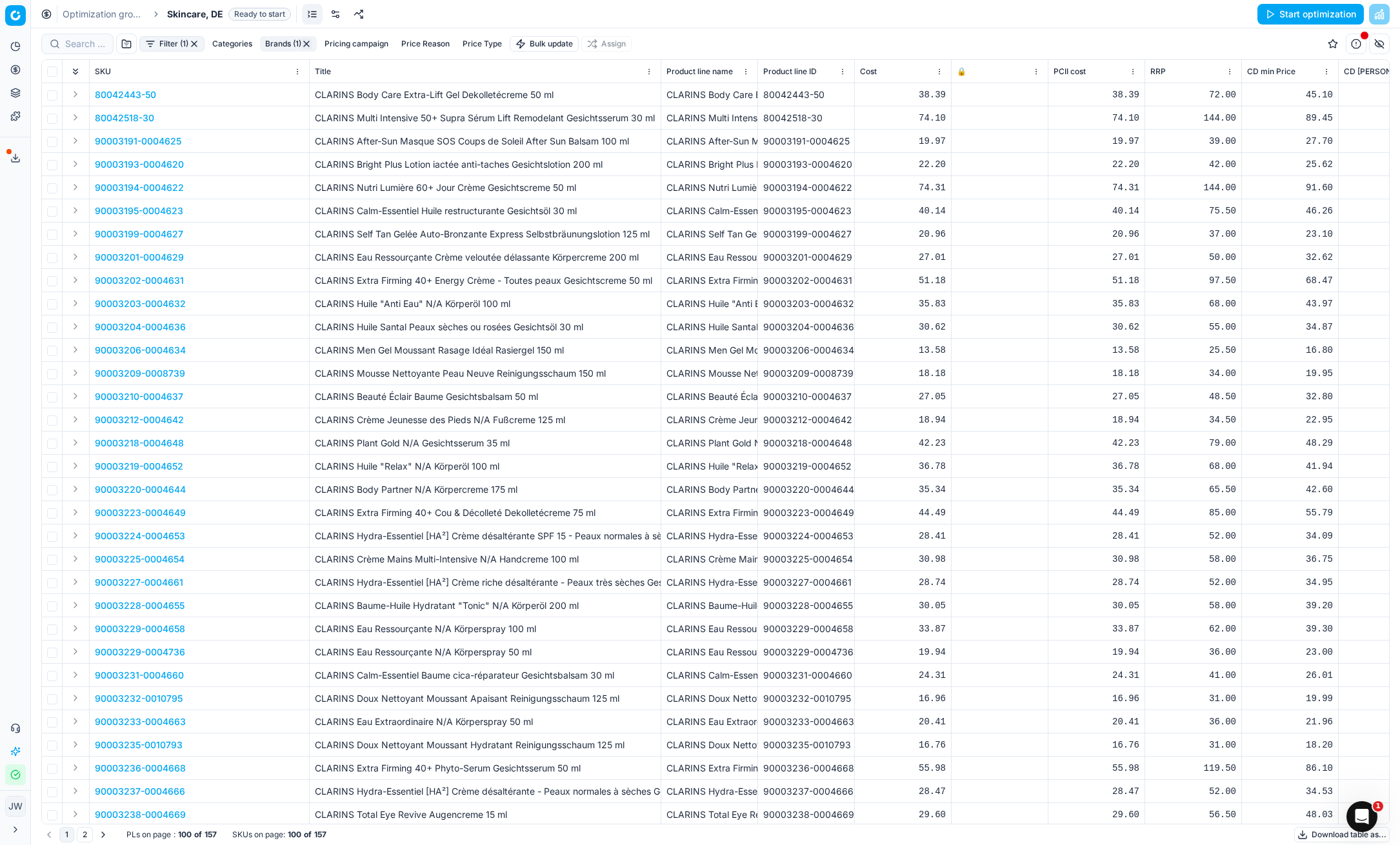
click at [172, 47] on button "Filter (1)" at bounding box center [172, 44] width 65 height 16
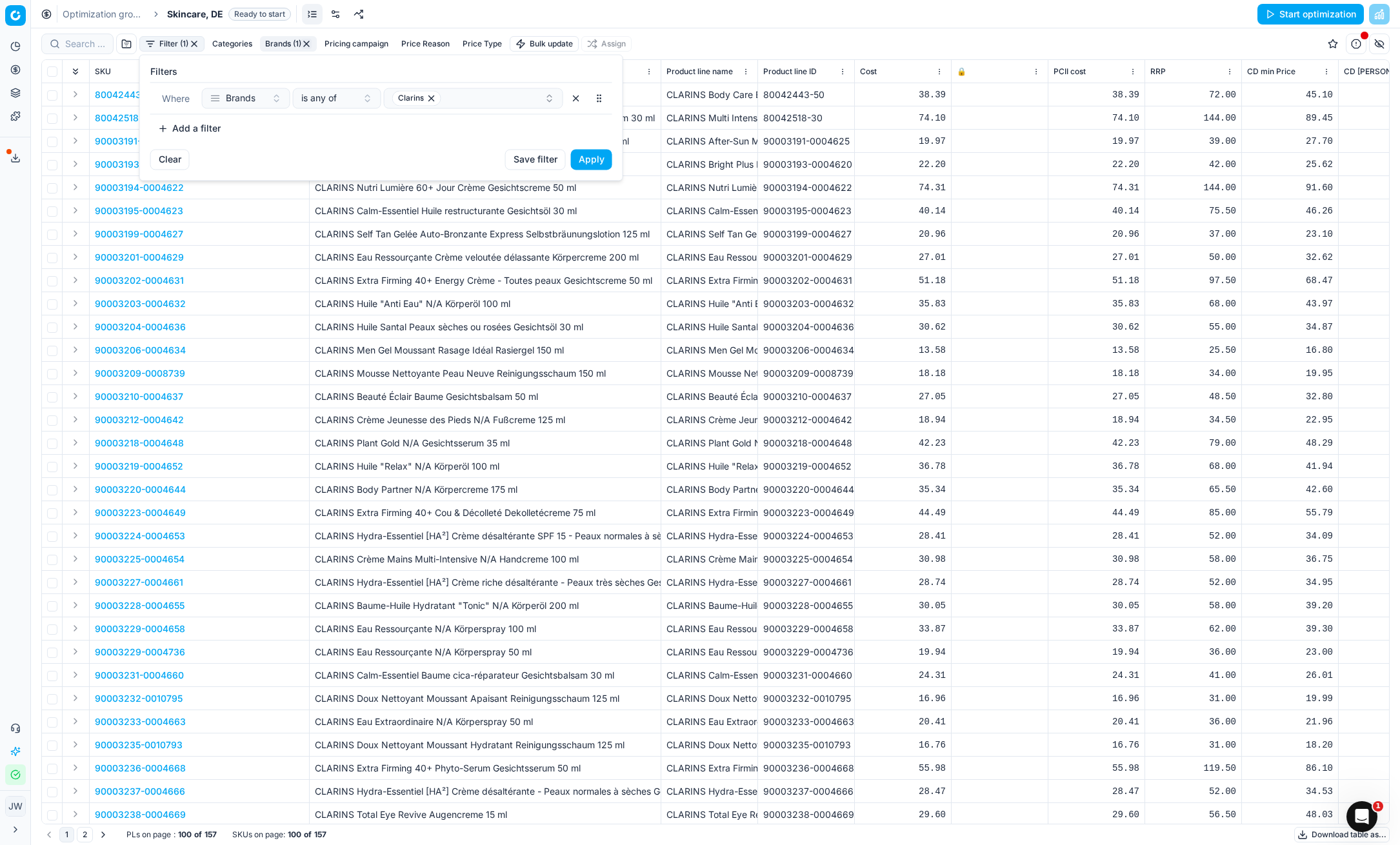
click at [167, 129] on button "Add a filter" at bounding box center [189, 129] width 78 height 21
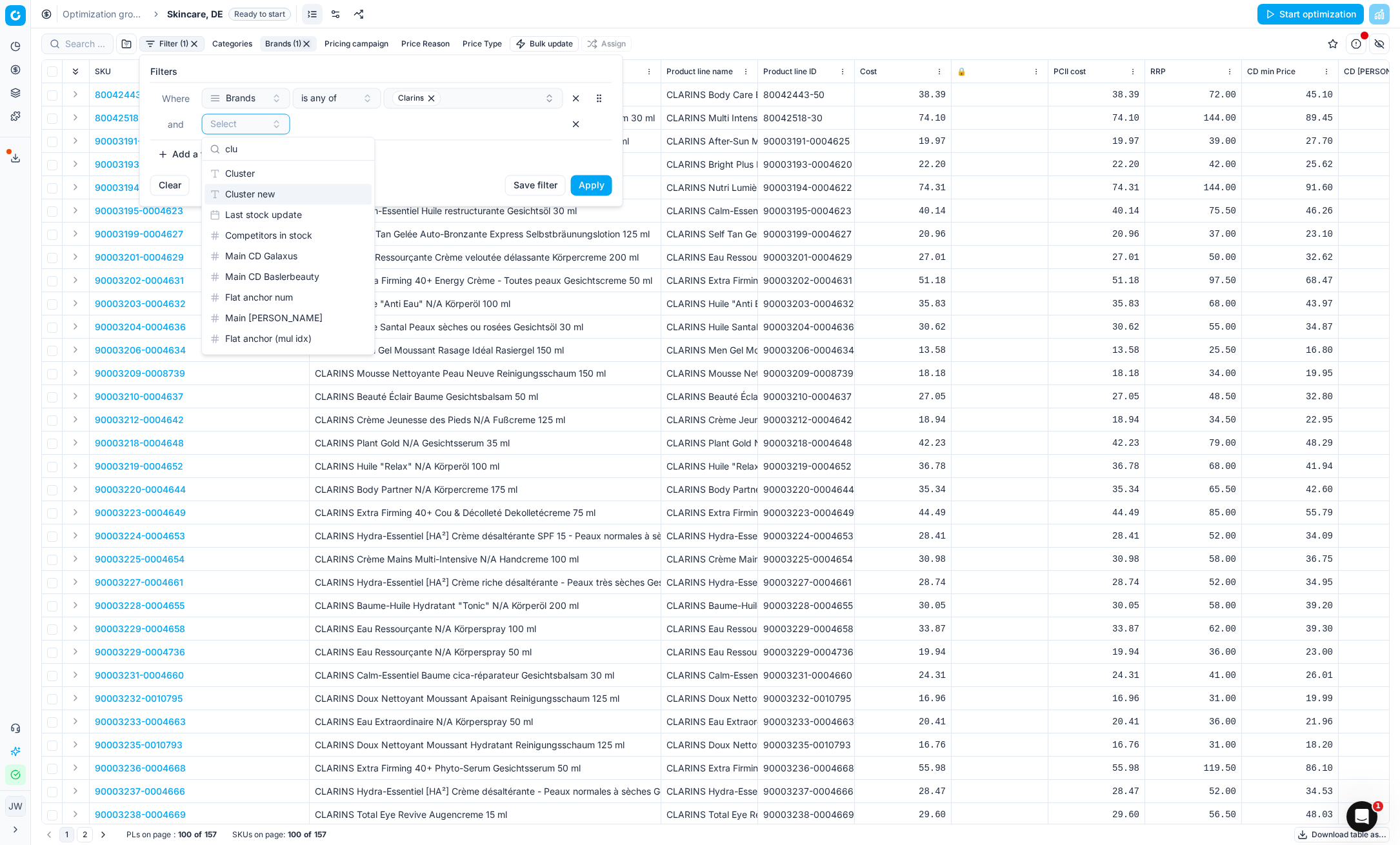
type input "clu"
click at [271, 197] on div "Cluster new" at bounding box center [288, 194] width 167 height 21
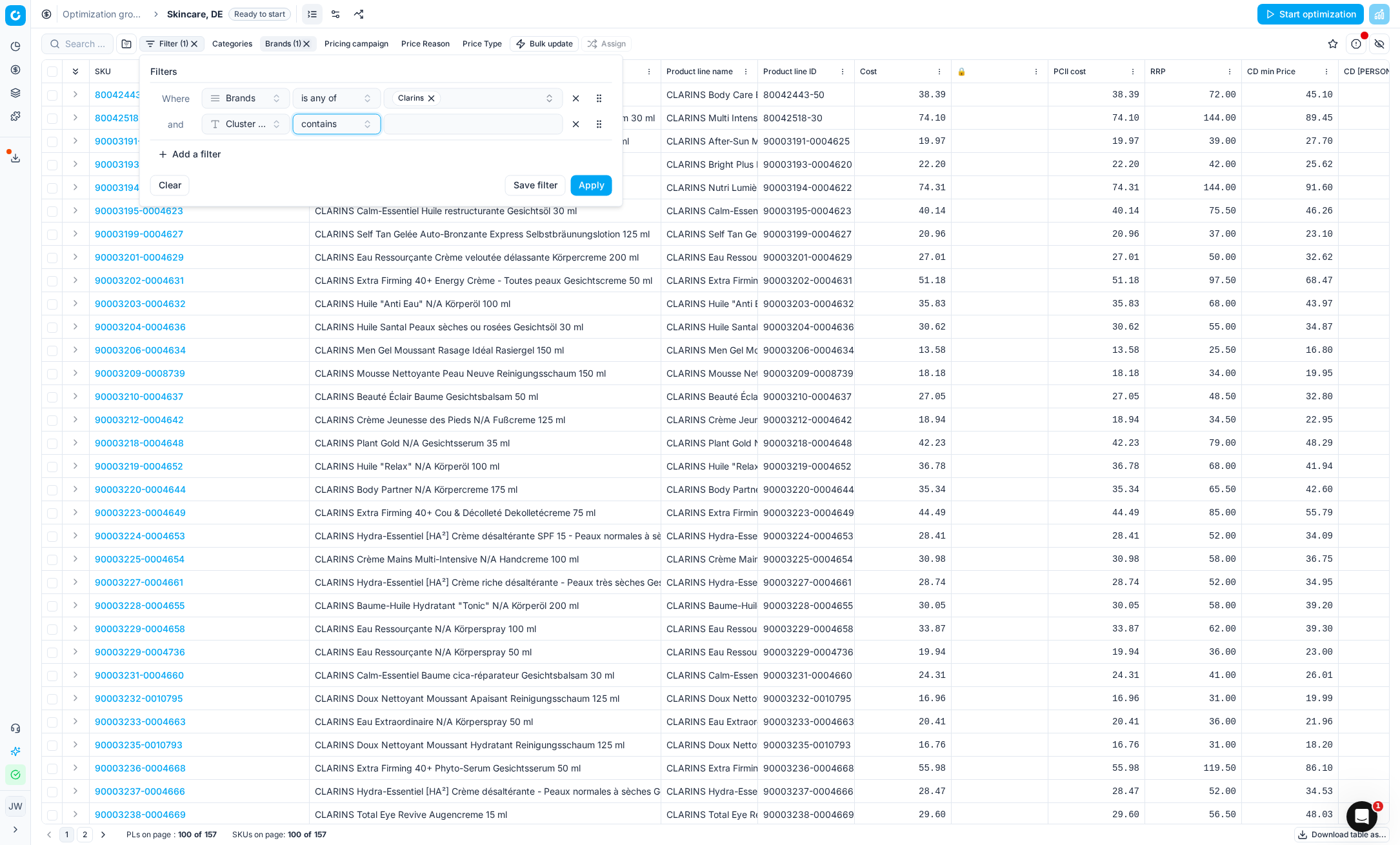
click at [330, 120] on span "contains" at bounding box center [319, 123] width 36 height 13
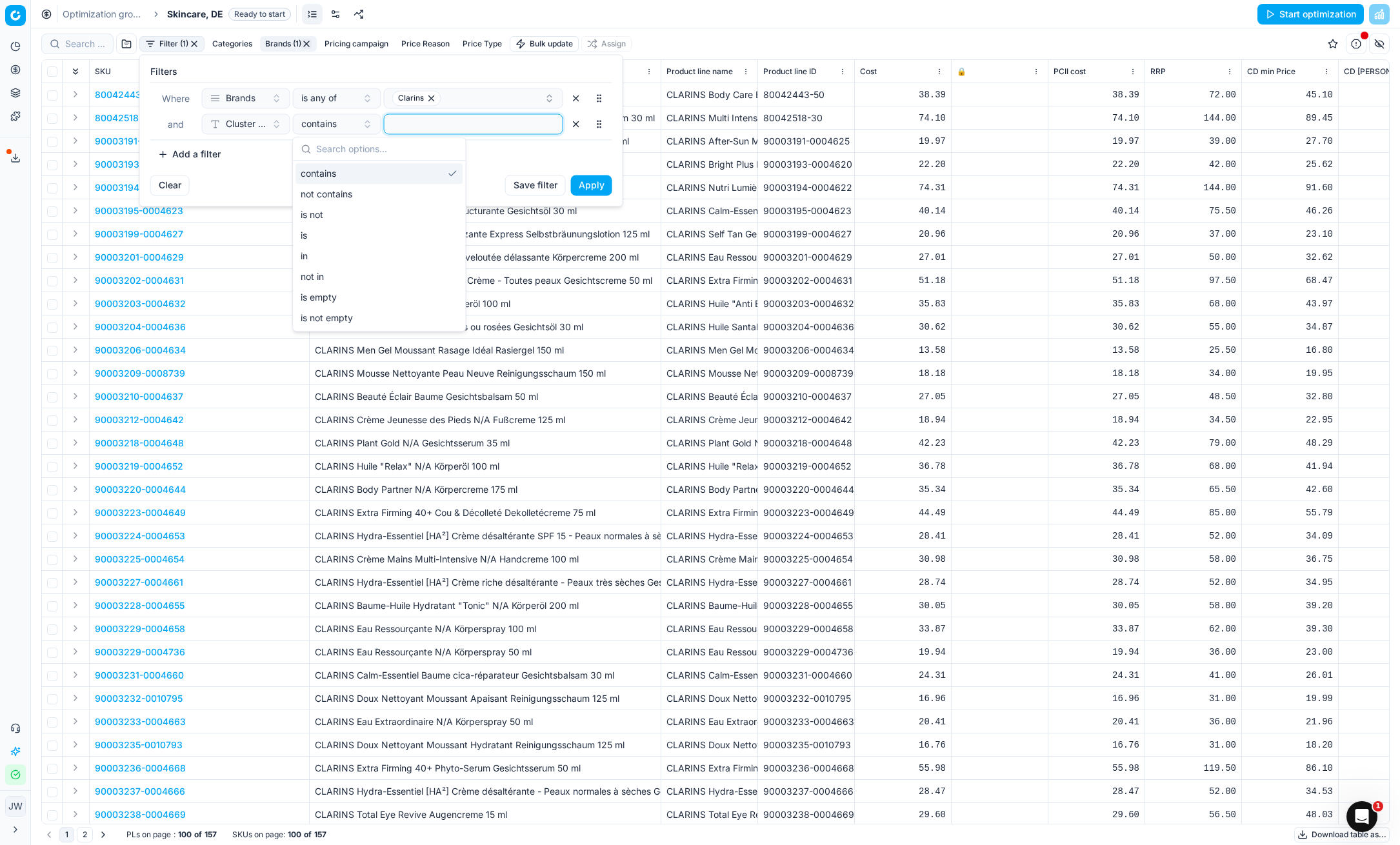
click at [450, 120] on input at bounding box center [474, 124] width 168 height 19
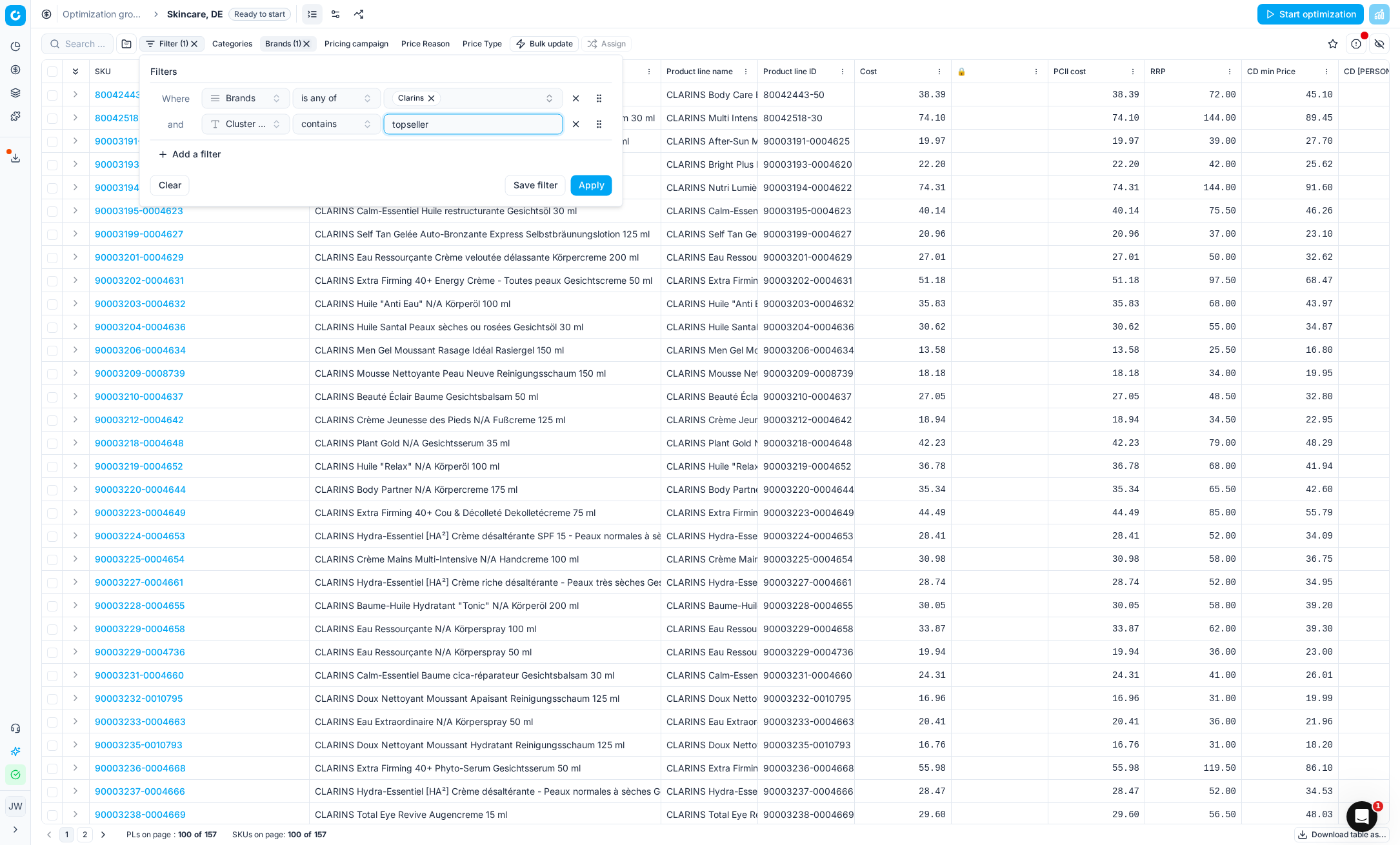
type input "topseller"
click at [601, 189] on button "Apply" at bounding box center [592, 185] width 42 height 21
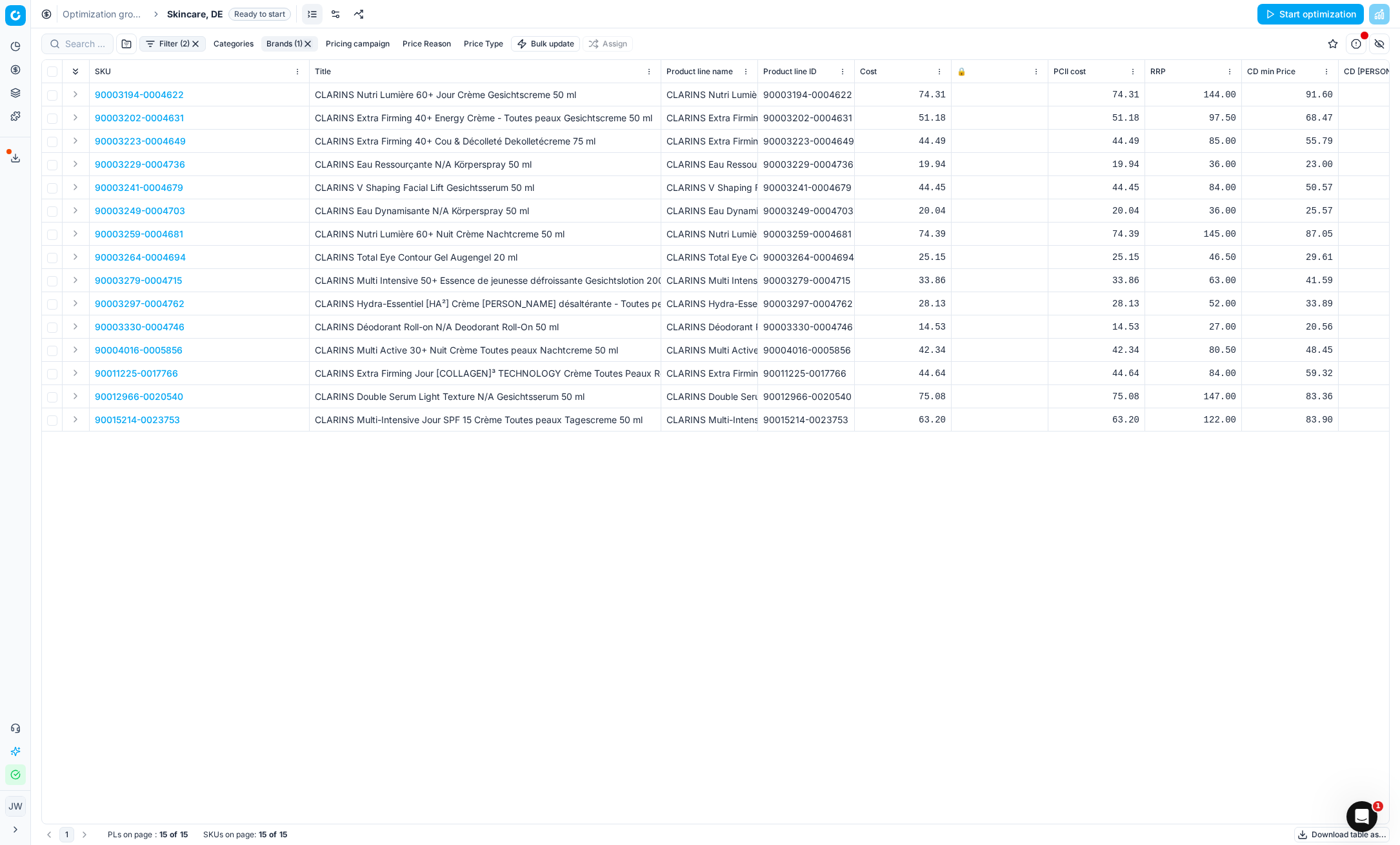
click at [108, 396] on p "90012966-0020540" at bounding box center [139, 396] width 88 height 13
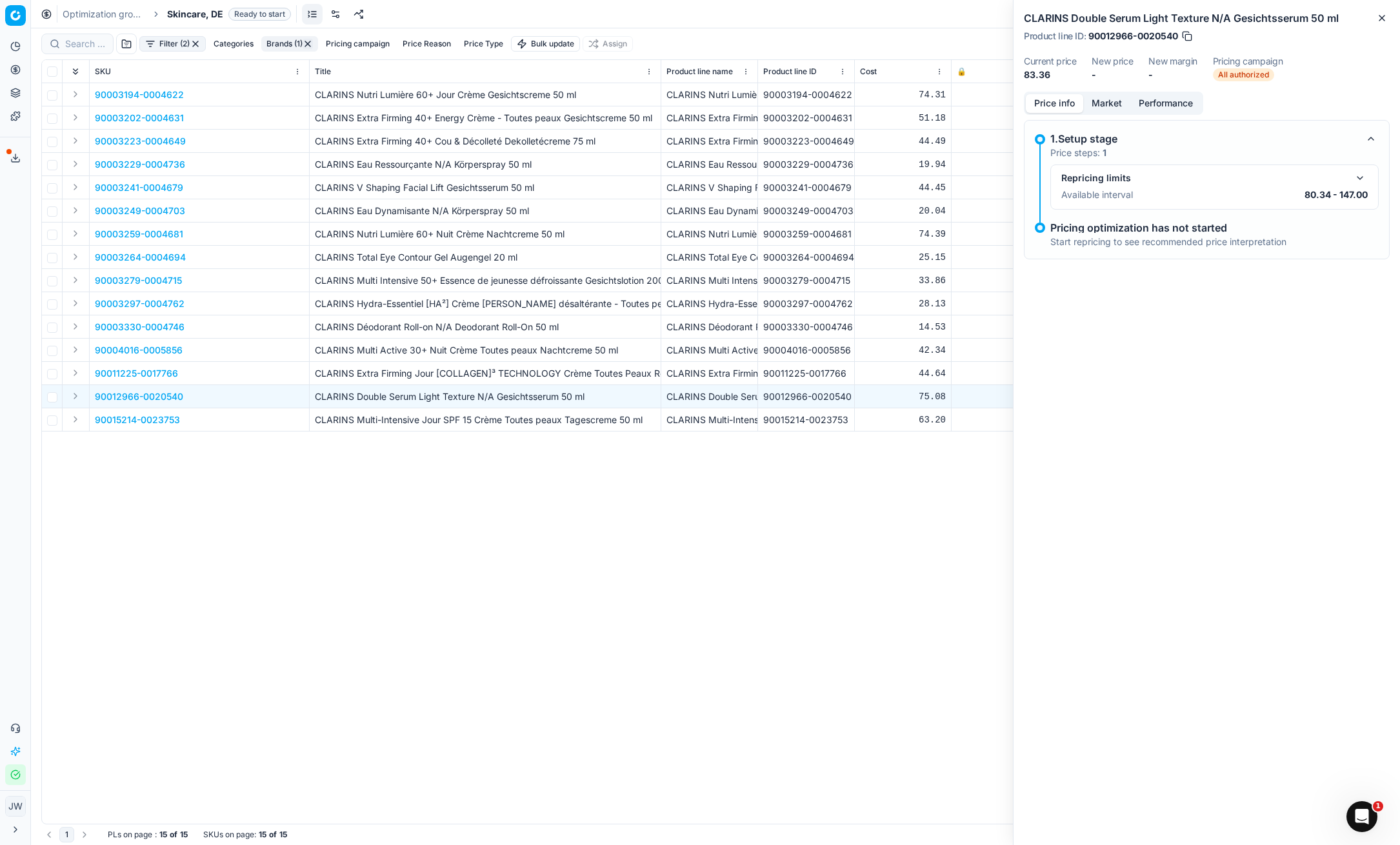
click at [1358, 179] on button "button" at bounding box center [1360, 178] width 16 height 16
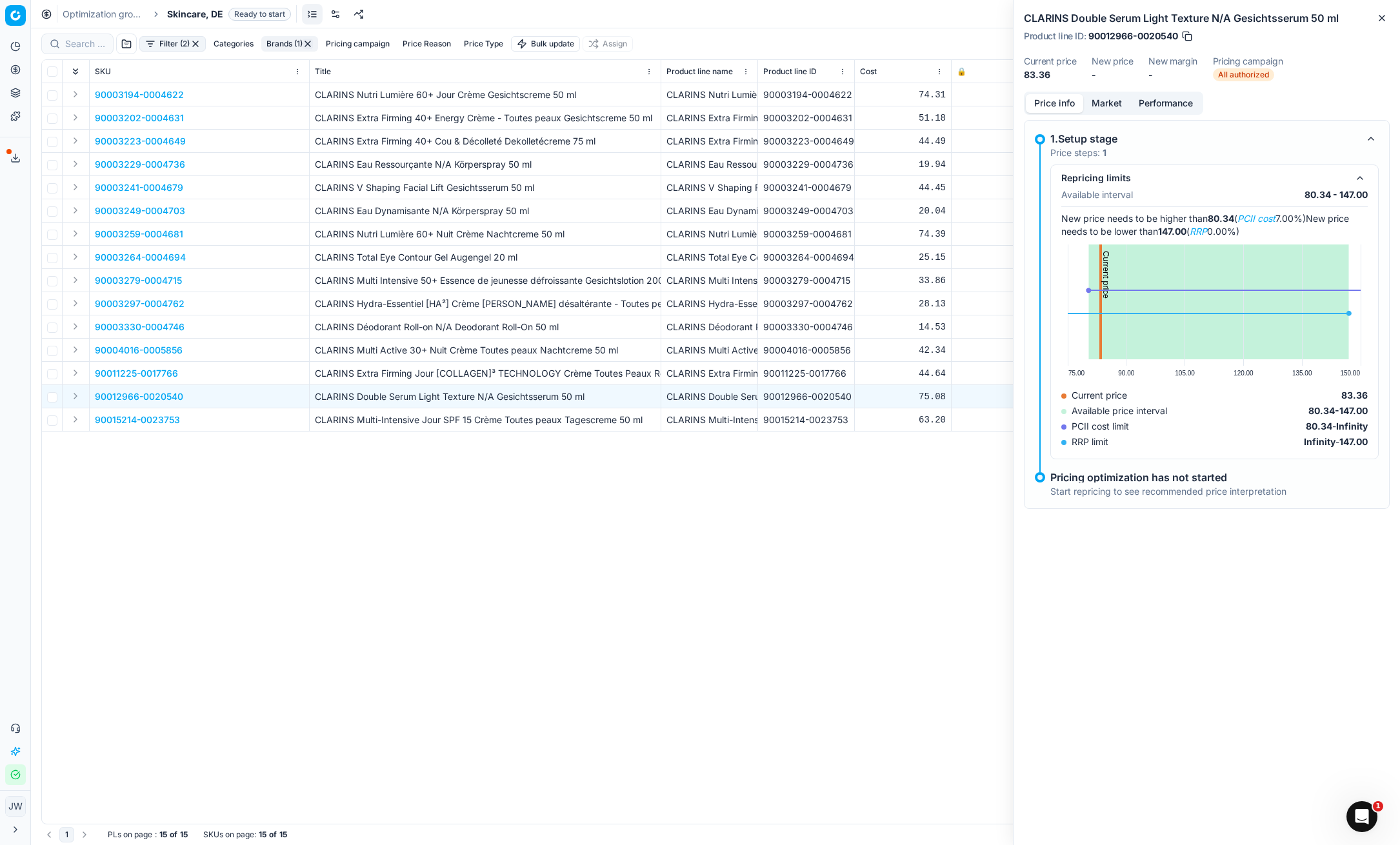
click at [1119, 102] on button "Market" at bounding box center [1106, 103] width 47 height 19
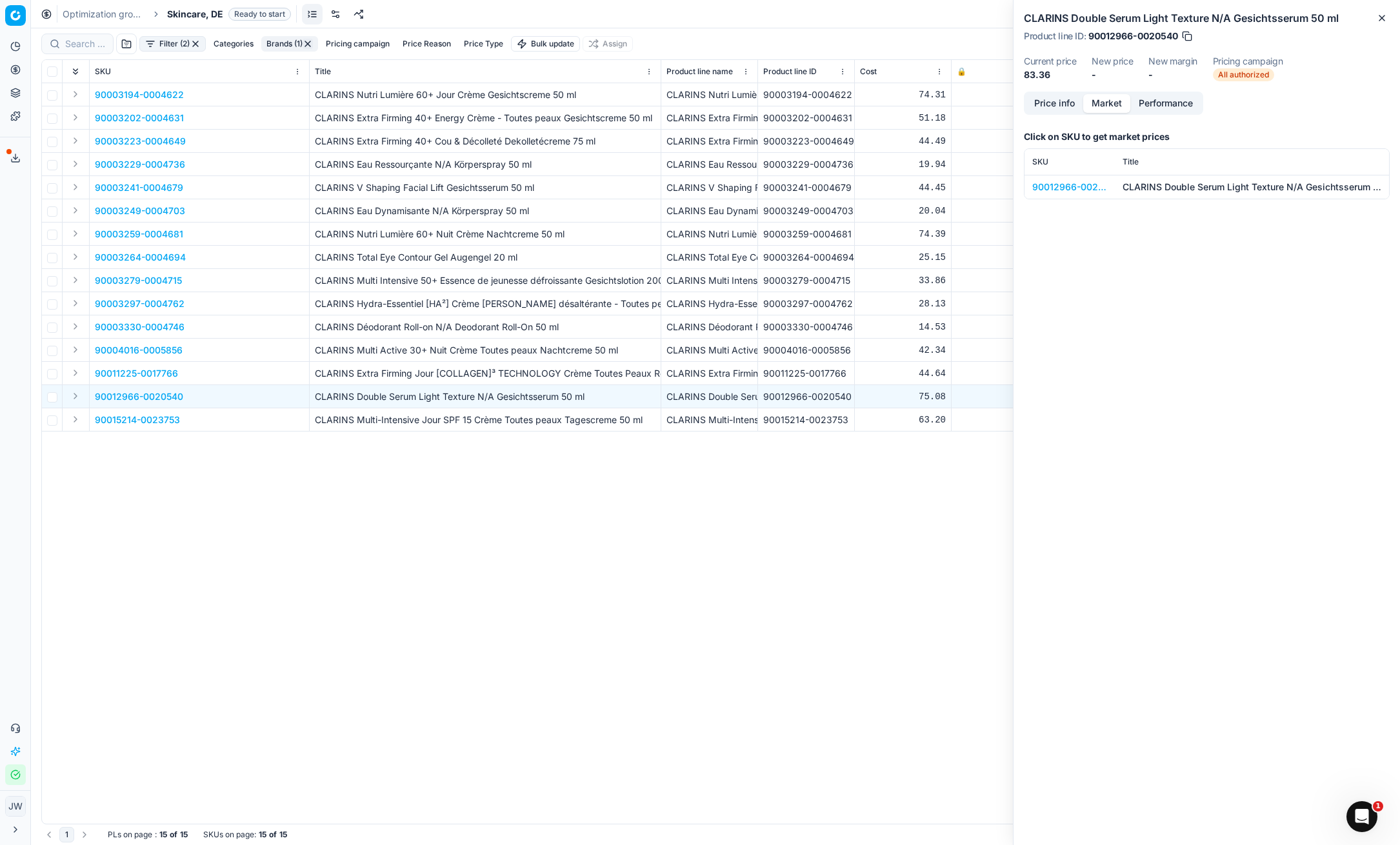
click at [71, 395] on button "Expand" at bounding box center [75, 395] width 16 height 16
click at [118, 410] on td "90012966-0020540" at bounding box center [200, 419] width 220 height 23
click at [118, 420] on p "90012966-0020540" at bounding box center [139, 419] width 88 height 13
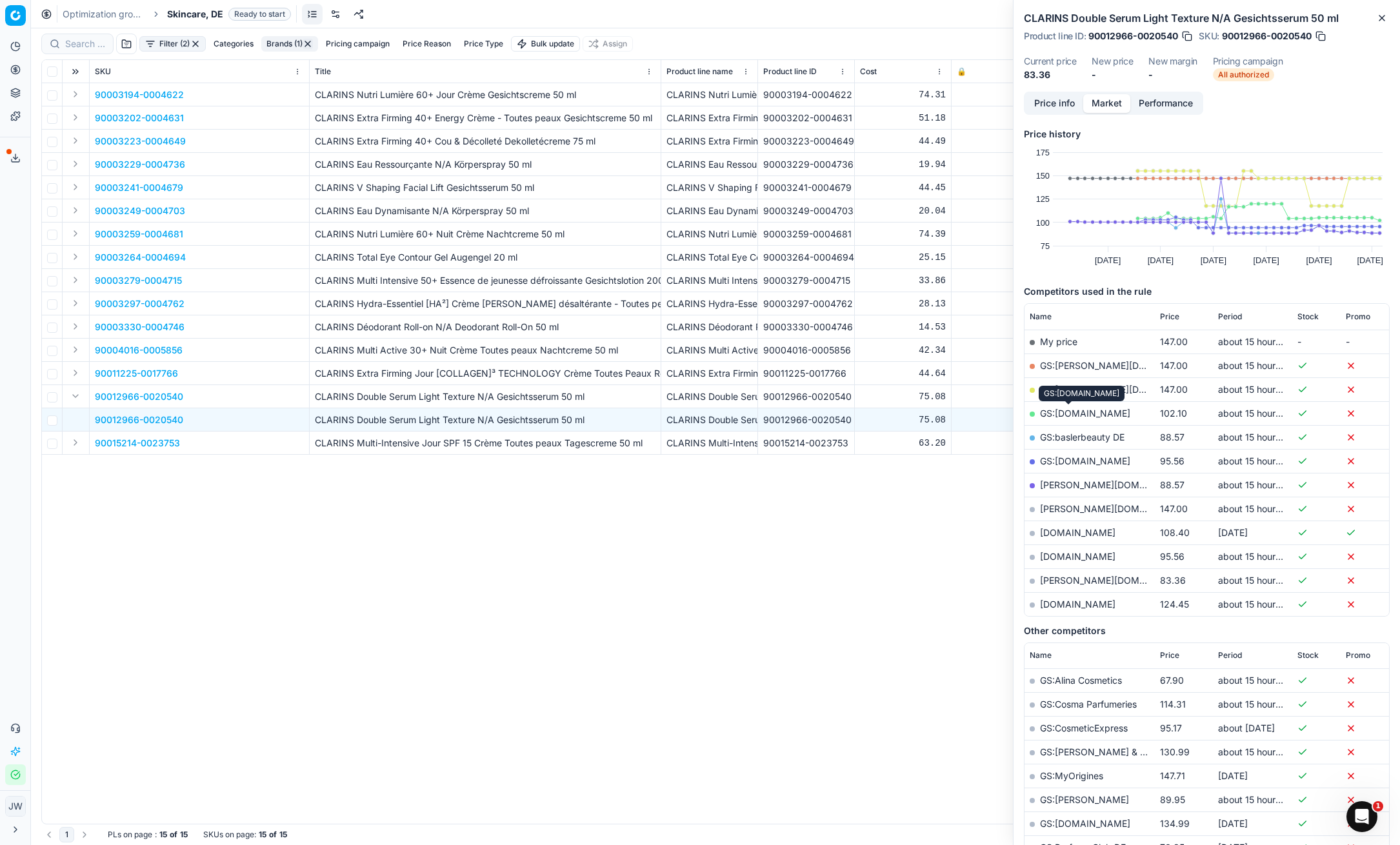
click at [1057, 417] on link "GS:[DOMAIN_NAME]" at bounding box center [1085, 412] width 90 height 11
click at [1069, 580] on link "[PERSON_NAME][DOMAIN_NAME]" at bounding box center [1114, 580] width 149 height 11
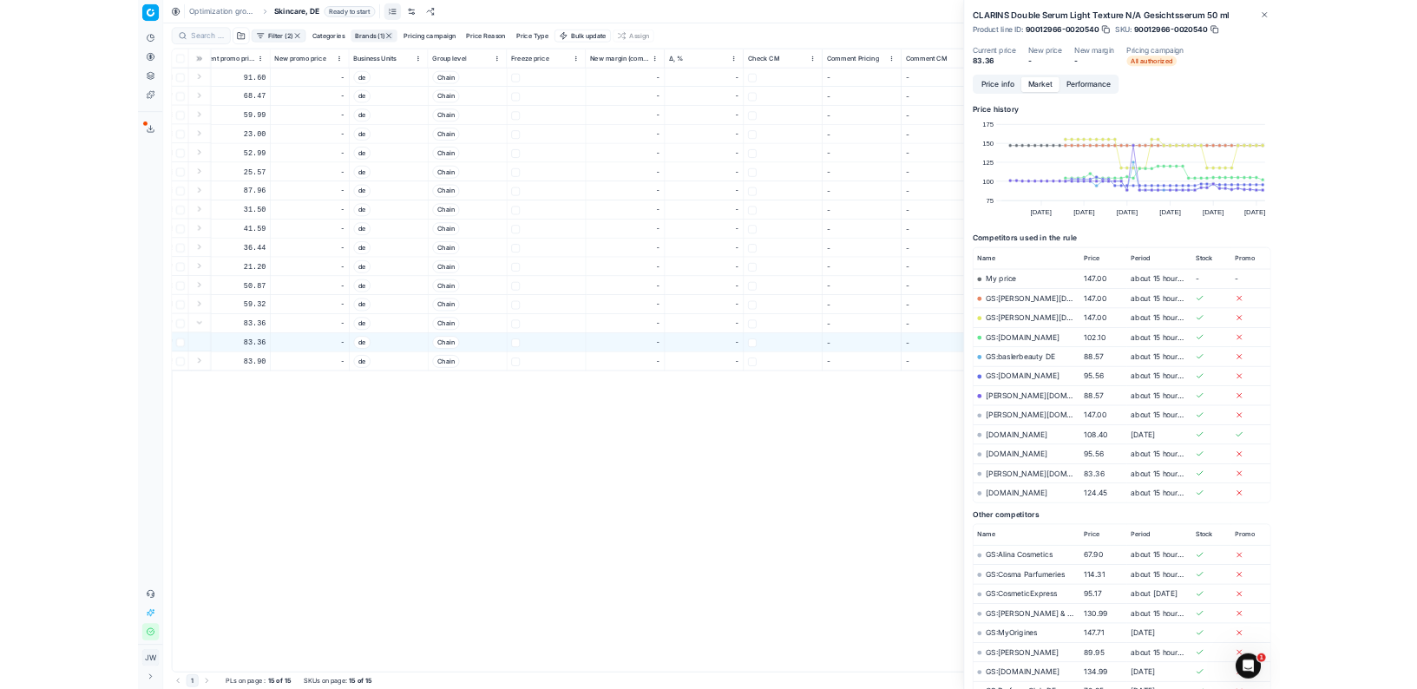
scroll to position [0, 2995]
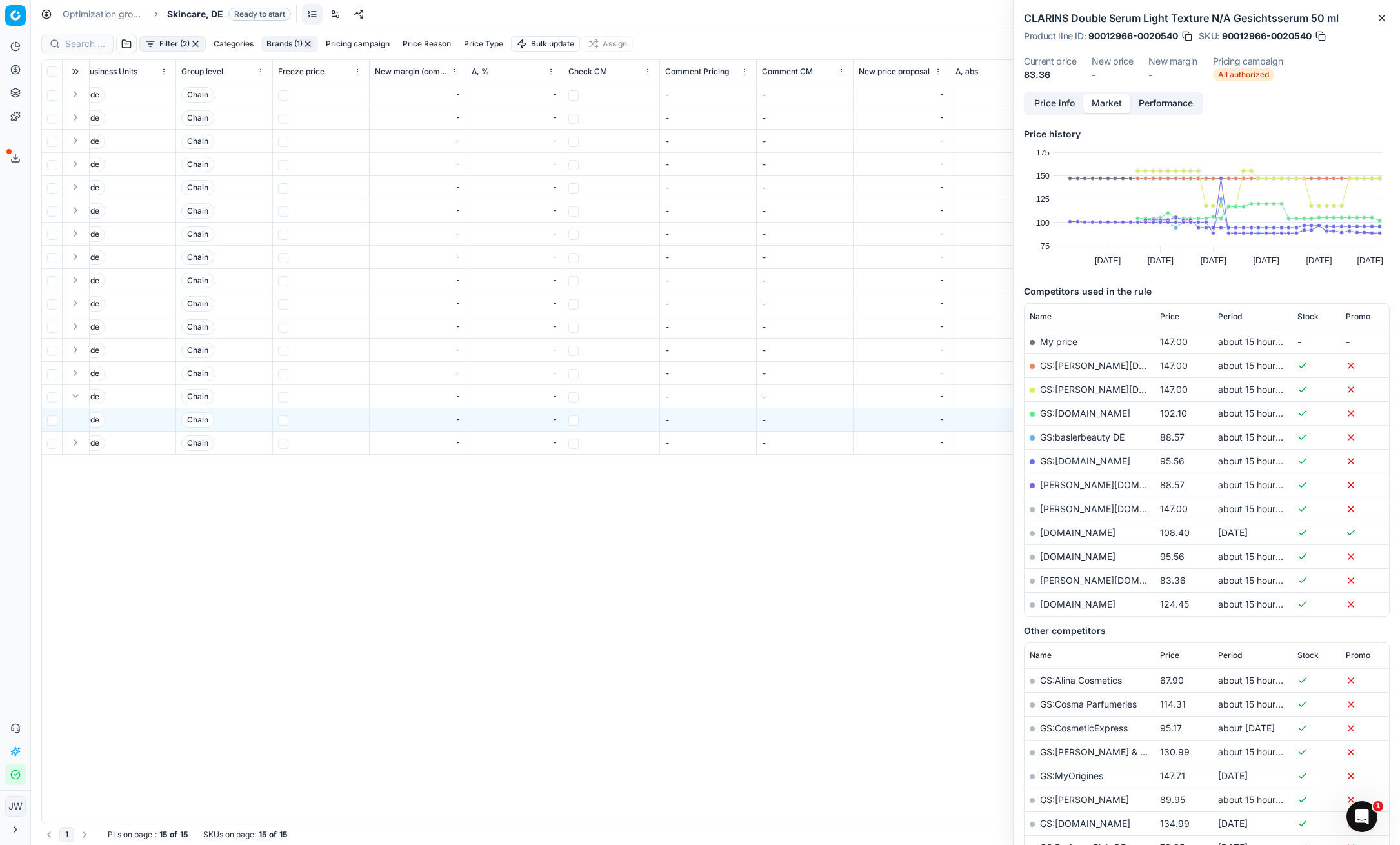
click at [1326, 33] on button "button" at bounding box center [1320, 36] width 13 height 13
click at [88, 42] on input at bounding box center [86, 43] width 40 height 13
click at [1382, 23] on button "Close" at bounding box center [1381, 18] width 16 height 16
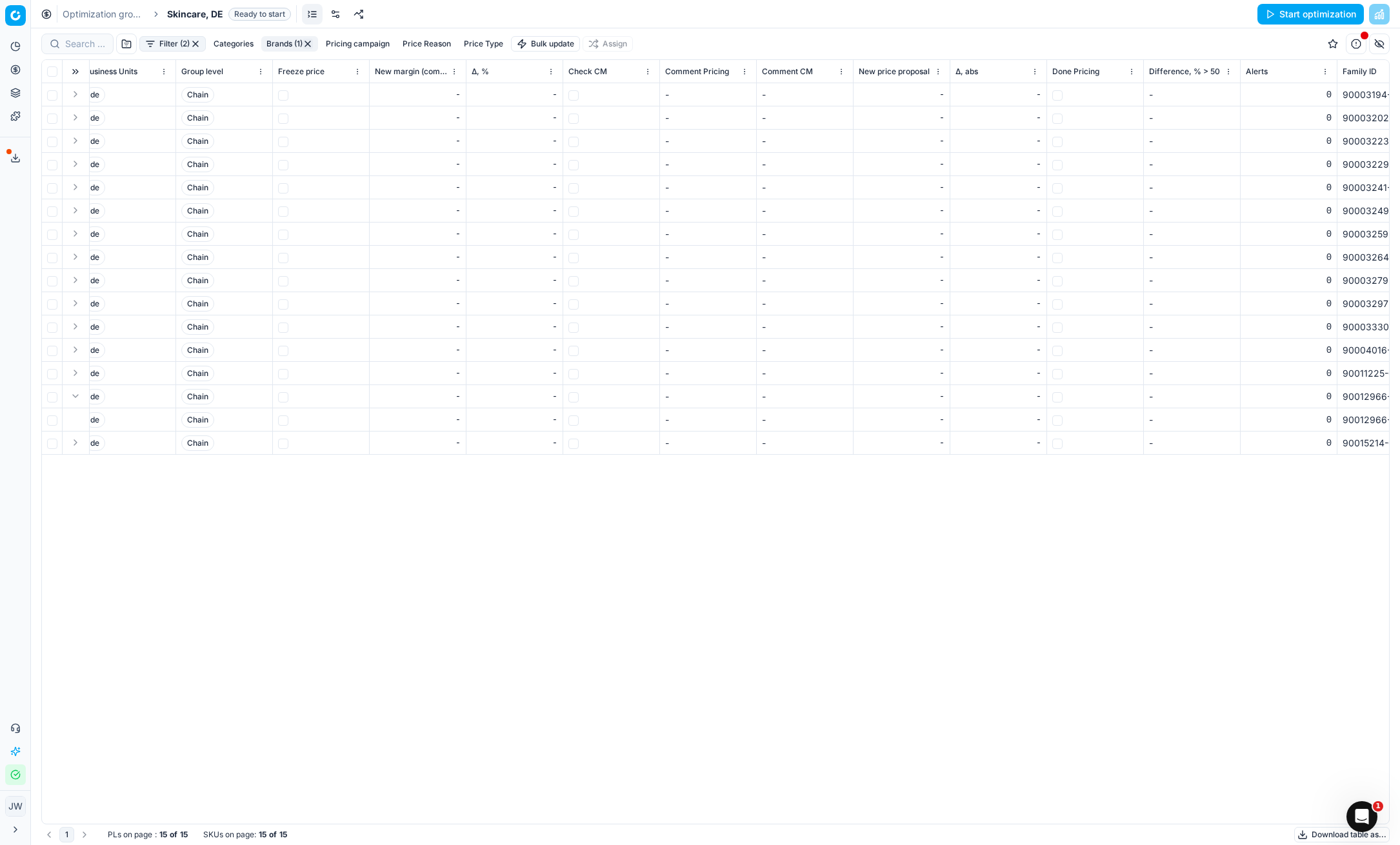
click at [167, 42] on button "Filter (2)" at bounding box center [172, 44] width 66 height 16
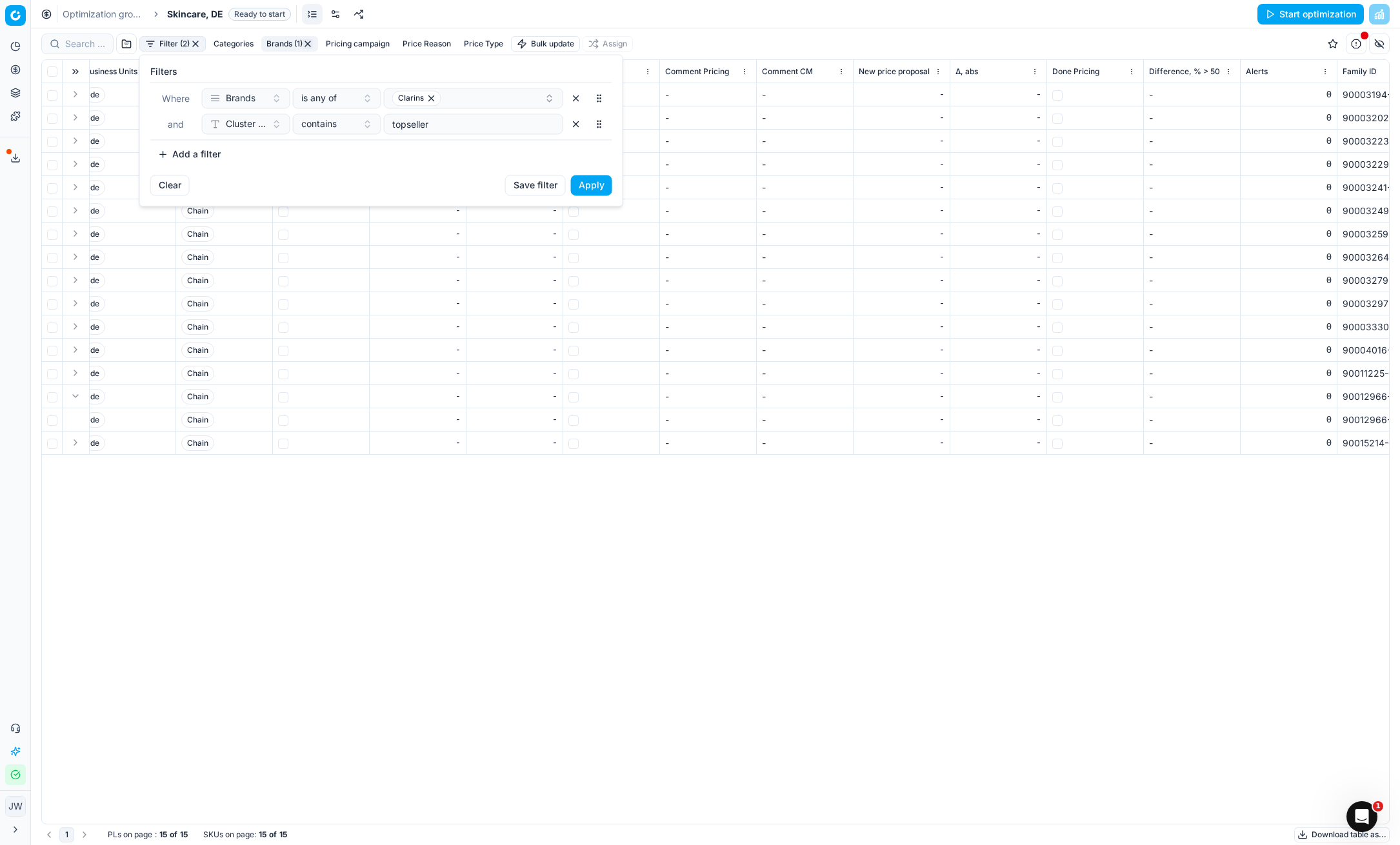
click at [576, 120] on button "button" at bounding box center [576, 124] width 21 height 21
click at [581, 164] on button "Apply" at bounding box center [592, 159] width 42 height 21
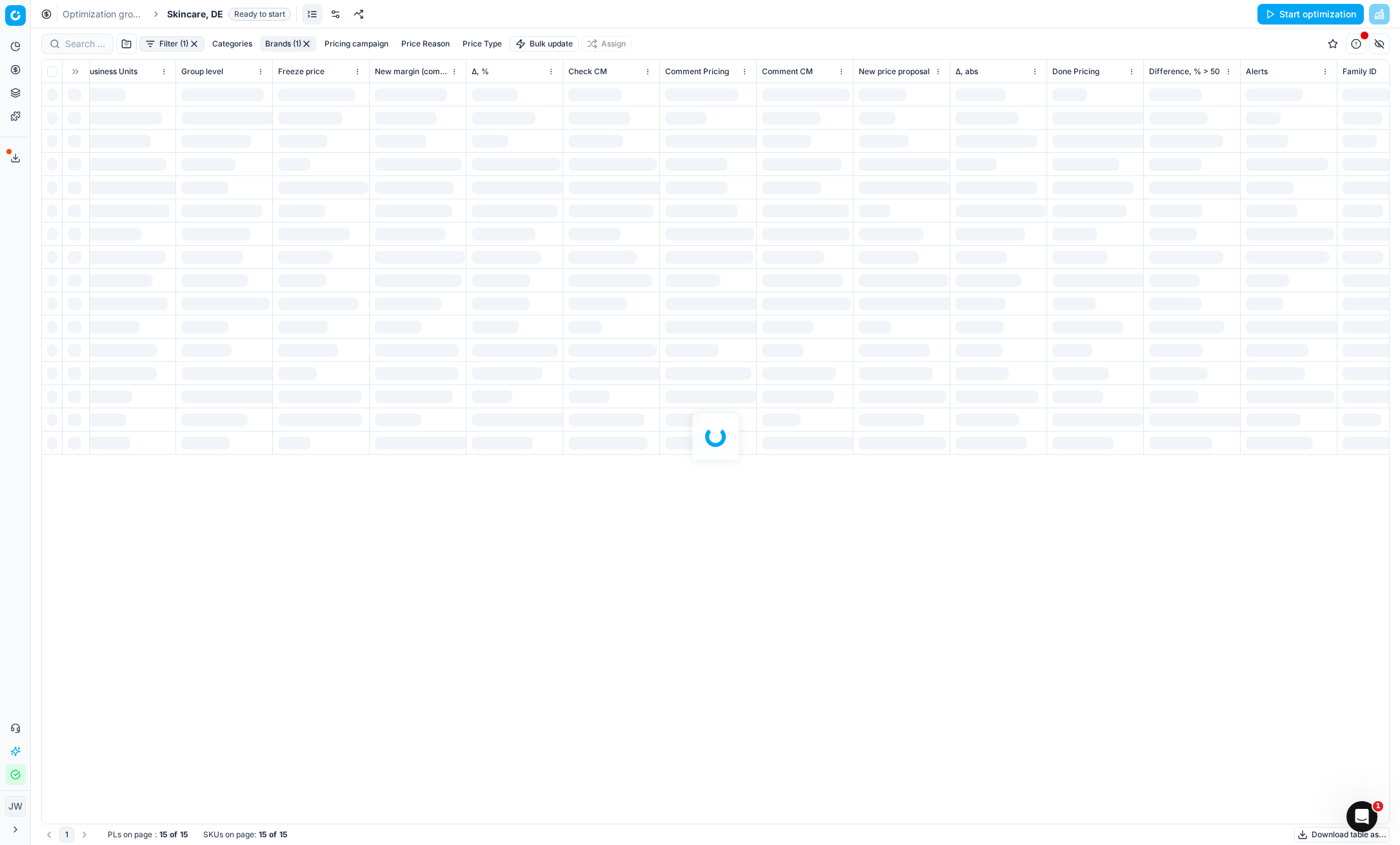
click at [73, 48] on div at bounding box center [715, 436] width 1369 height 816
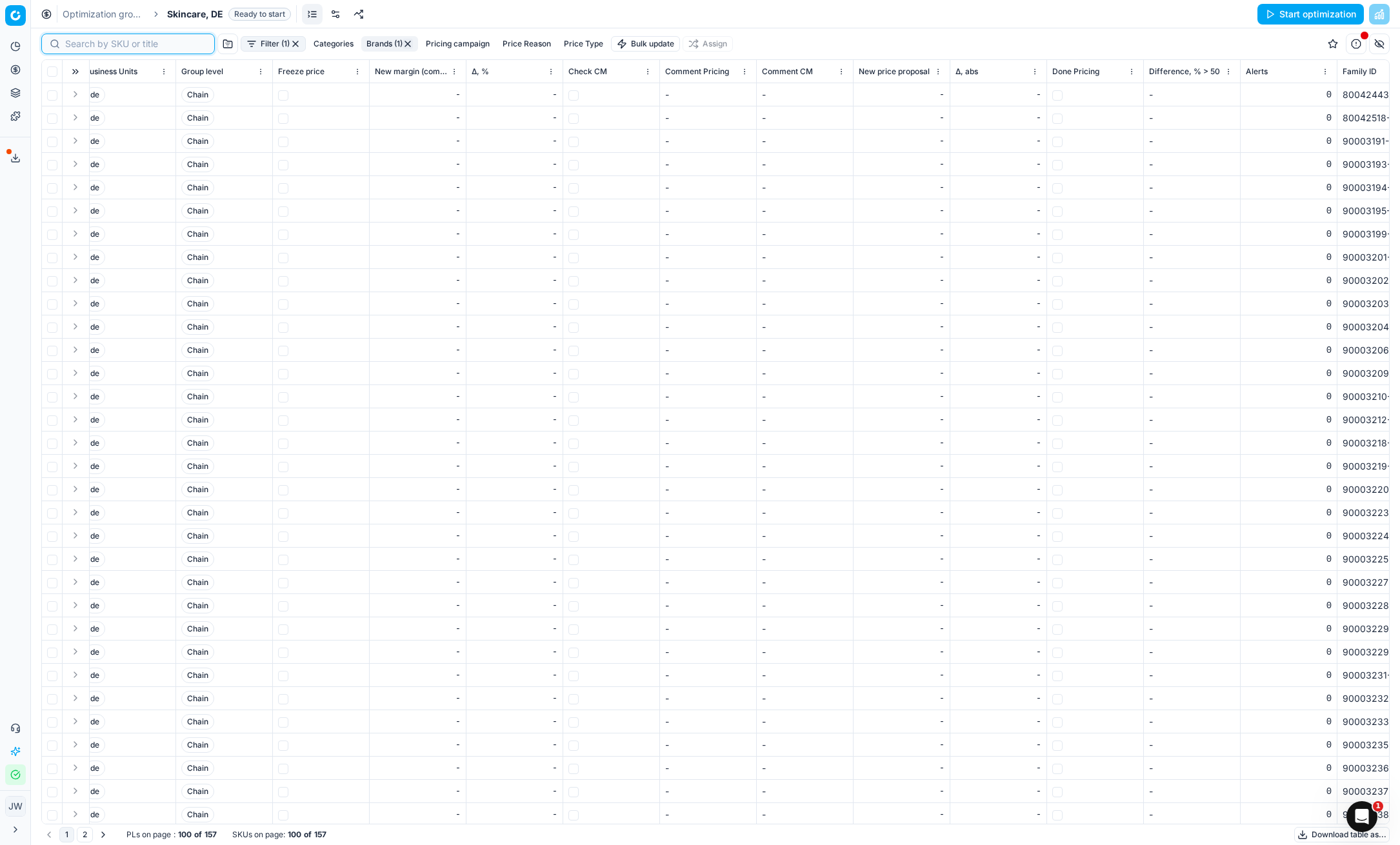
click at [77, 40] on input at bounding box center [136, 43] width 141 height 13
paste input "90007836-0012194"
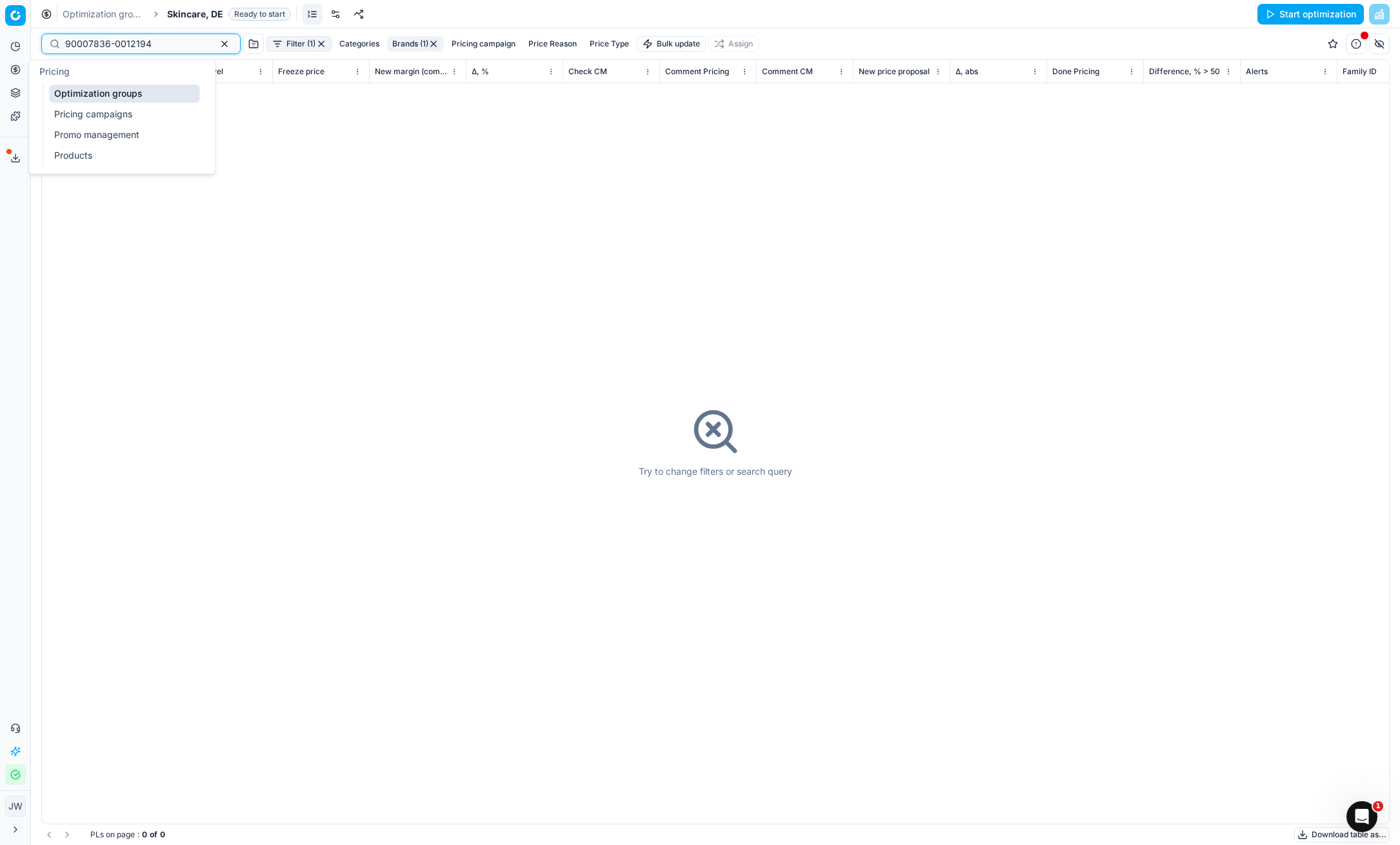
type input "90007836-0012194"
click at [92, 88] on link "Optimization groups" at bounding box center [124, 94] width 150 height 18
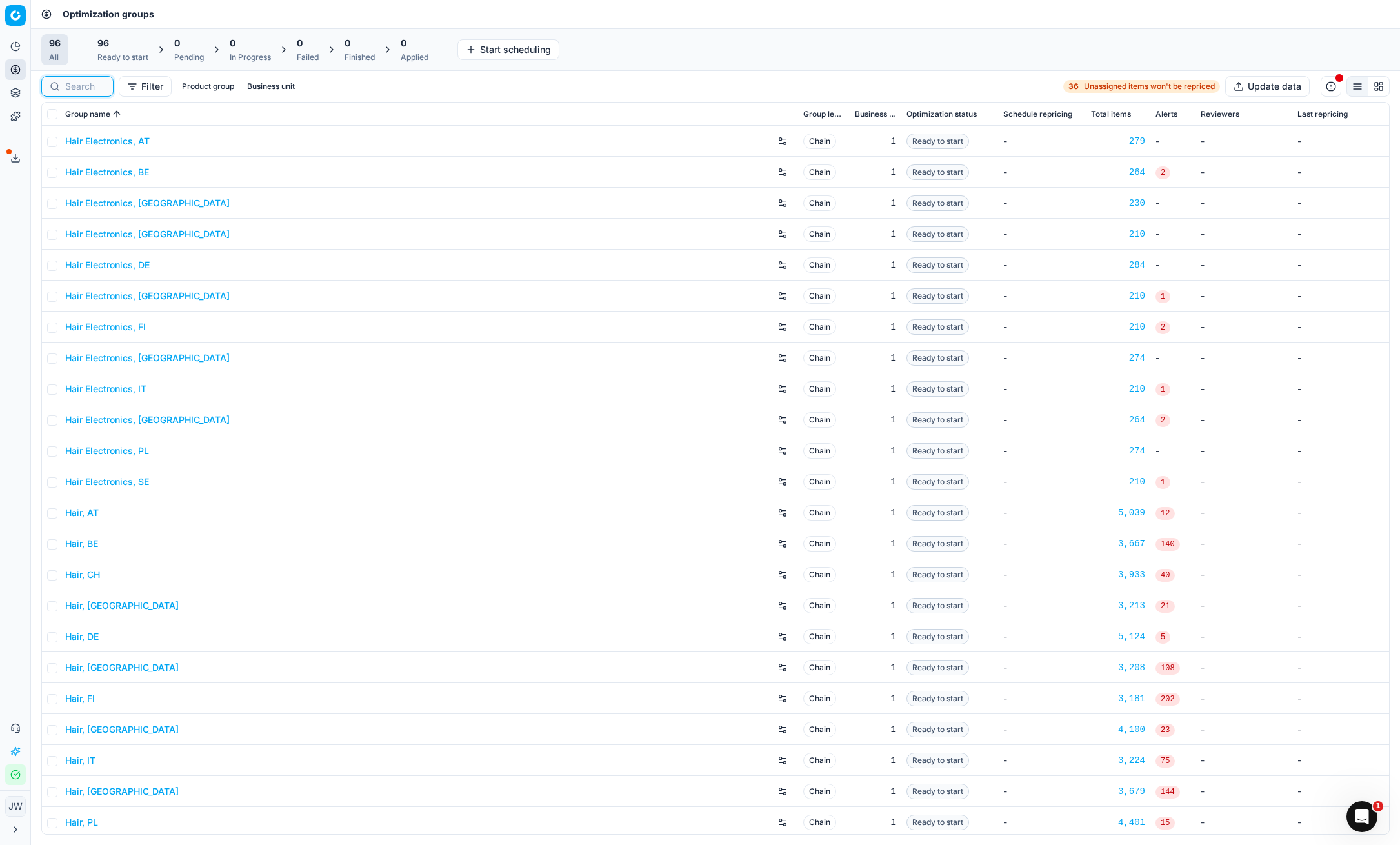
click at [71, 80] on input at bounding box center [86, 86] width 40 height 13
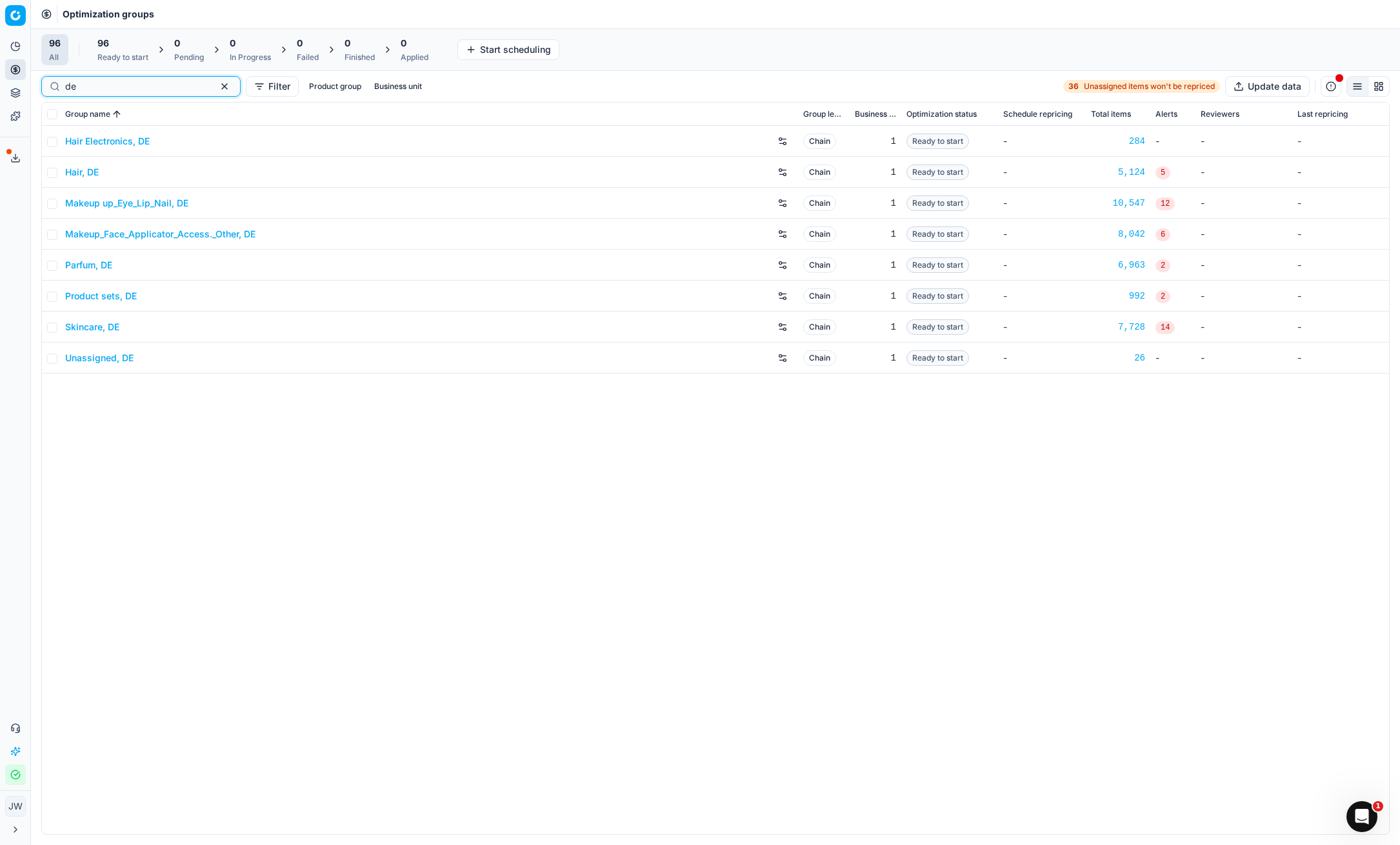
type input "de"
click at [87, 299] on link "Product sets, DE" at bounding box center [101, 296] width 71 height 13
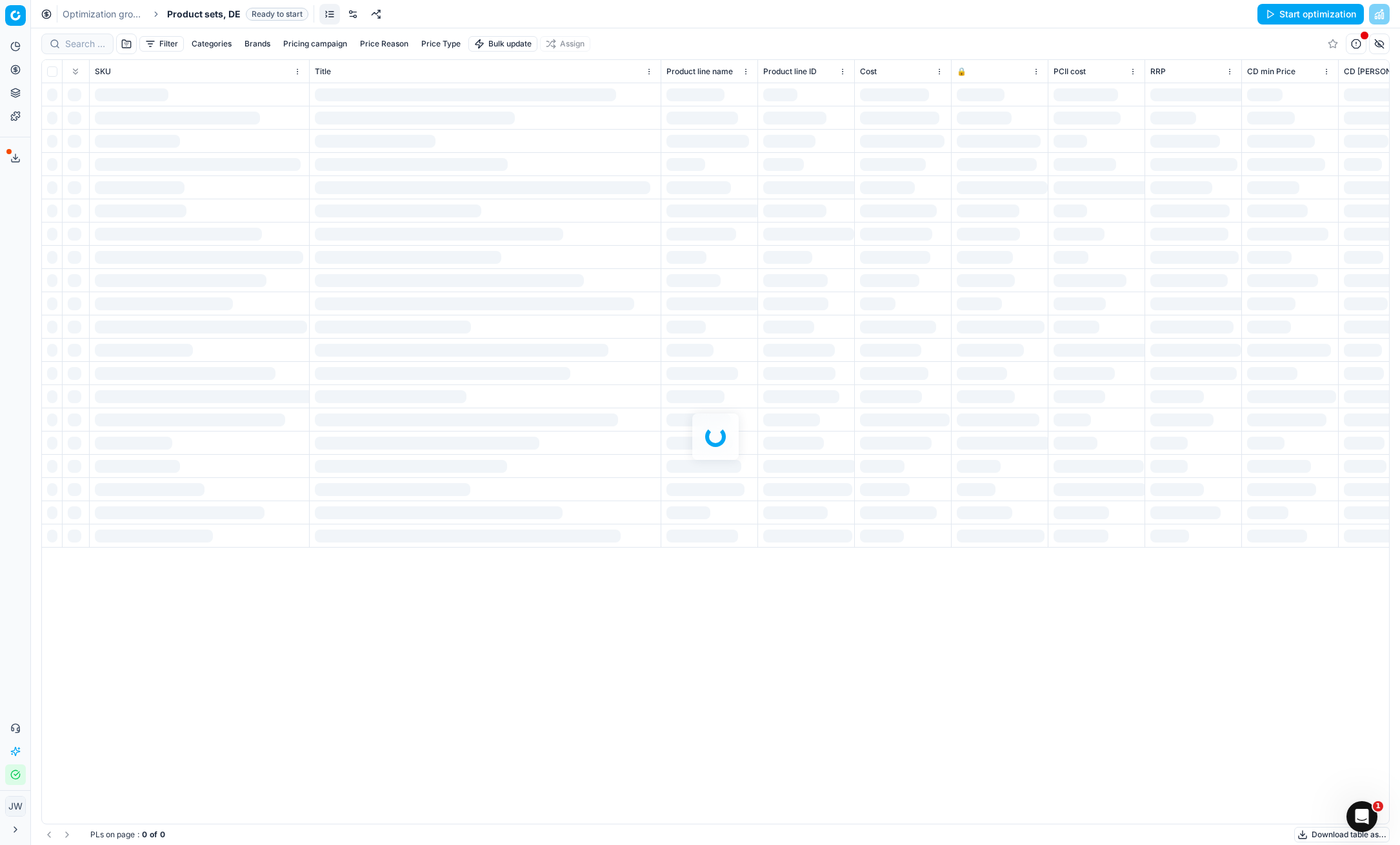
click at [61, 42] on div at bounding box center [715, 436] width 1369 height 816
click at [80, 45] on input at bounding box center [86, 43] width 40 height 13
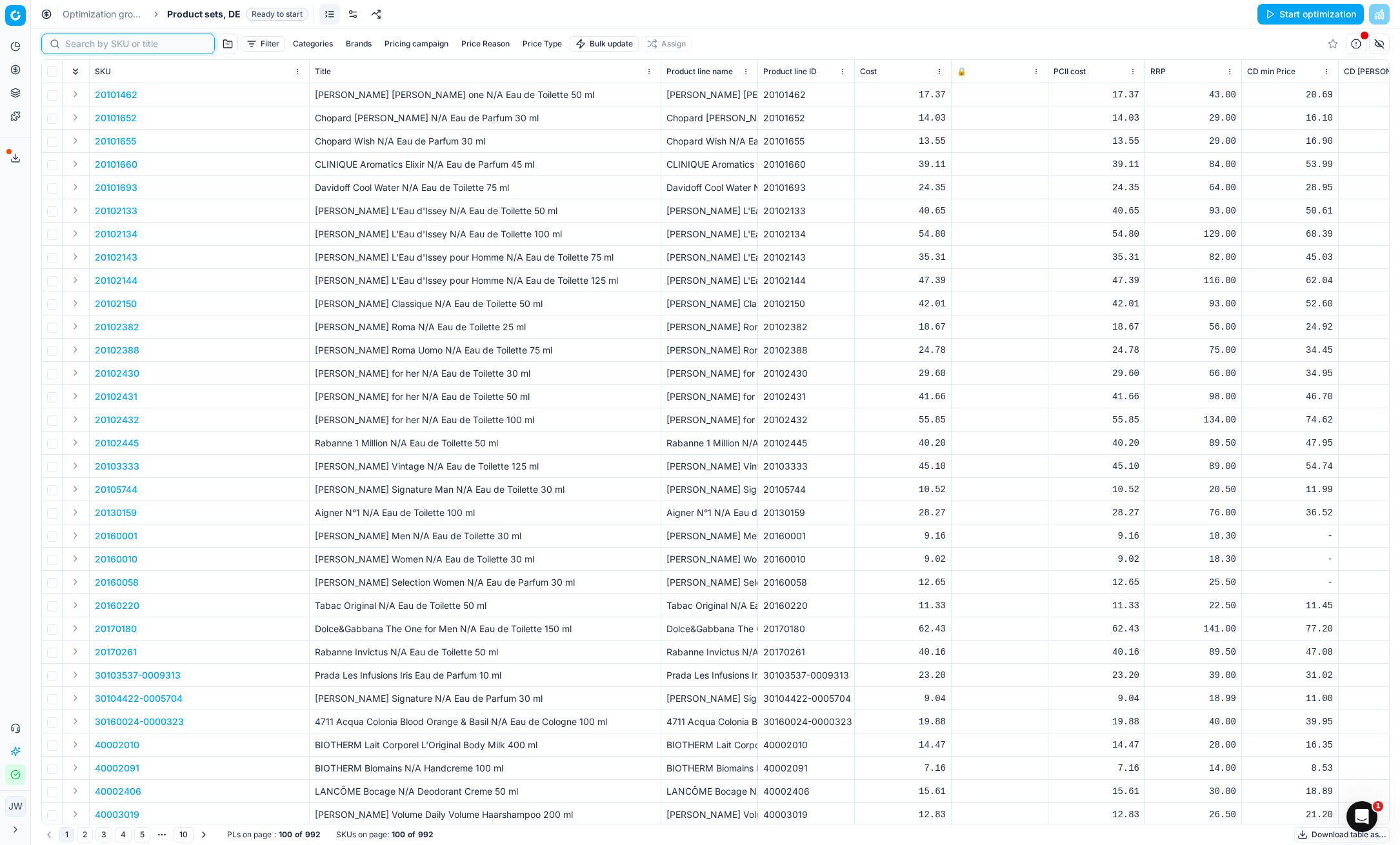
click at [80, 45] on input at bounding box center [136, 43] width 141 height 13
paste input "90007836-0012194"
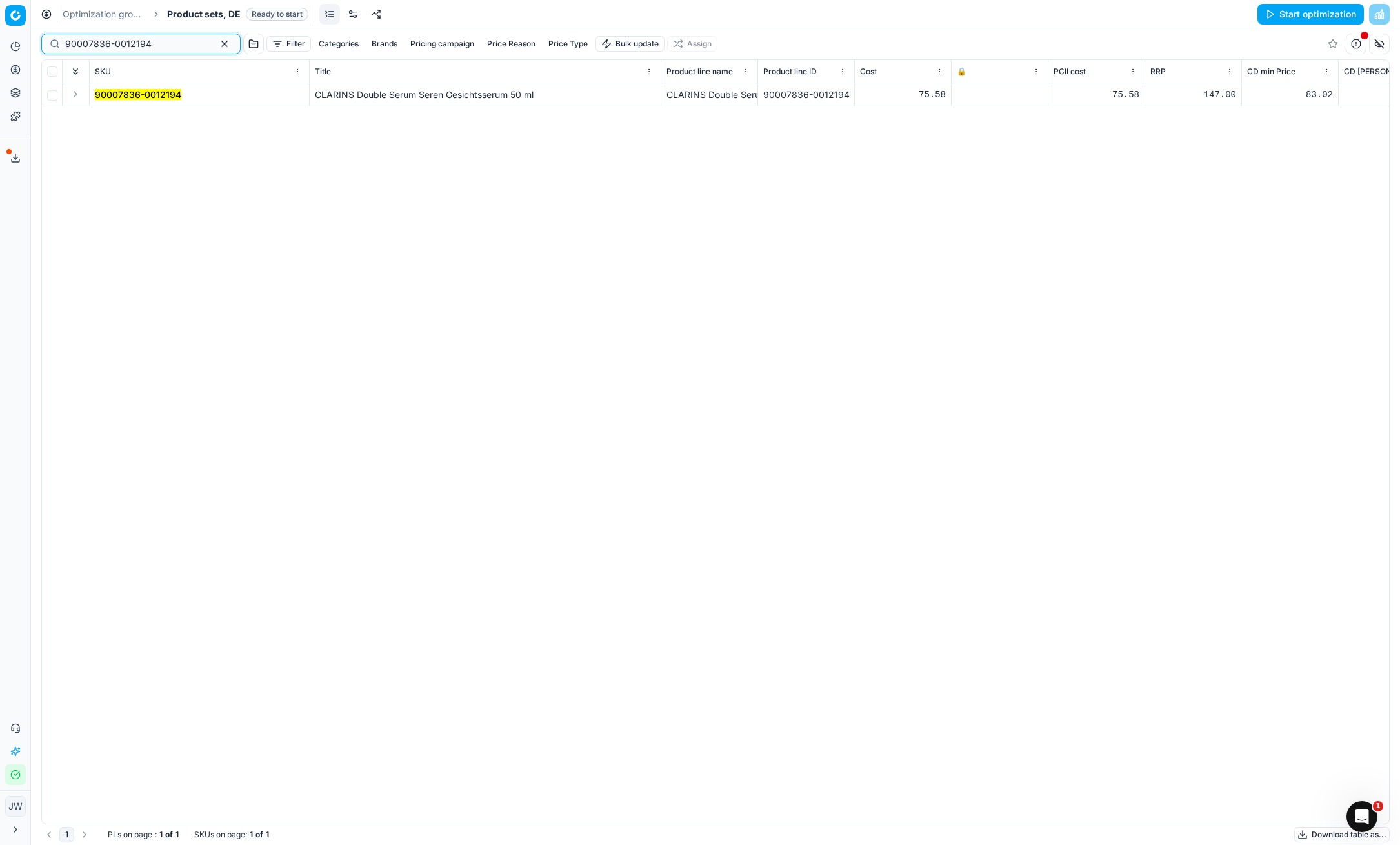
type input "90007836-0012194"
click at [76, 94] on button "Expand" at bounding box center [75, 94] width 16 height 16
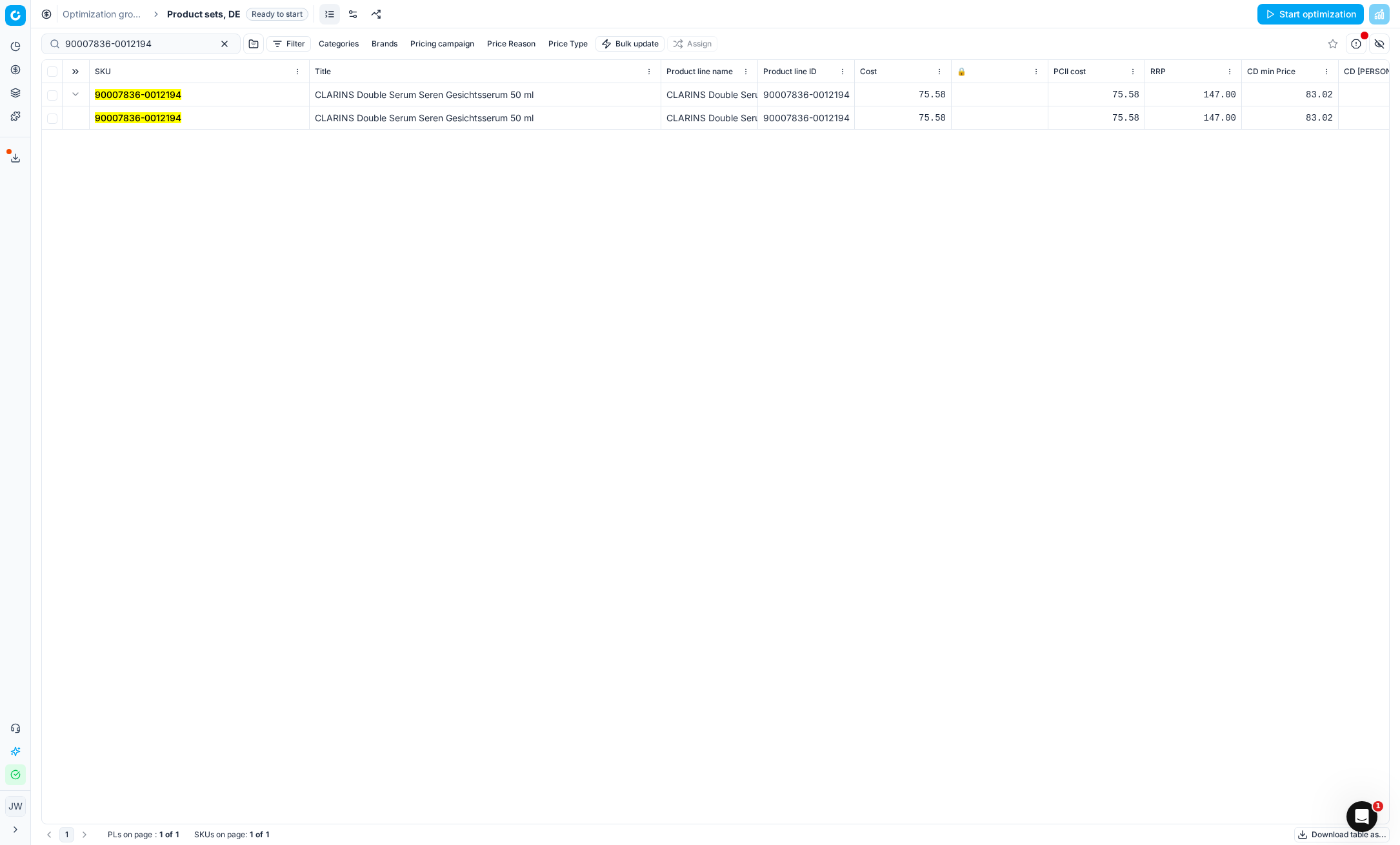
click at [120, 114] on mark "90007836-0012194" at bounding box center [138, 117] width 86 height 11
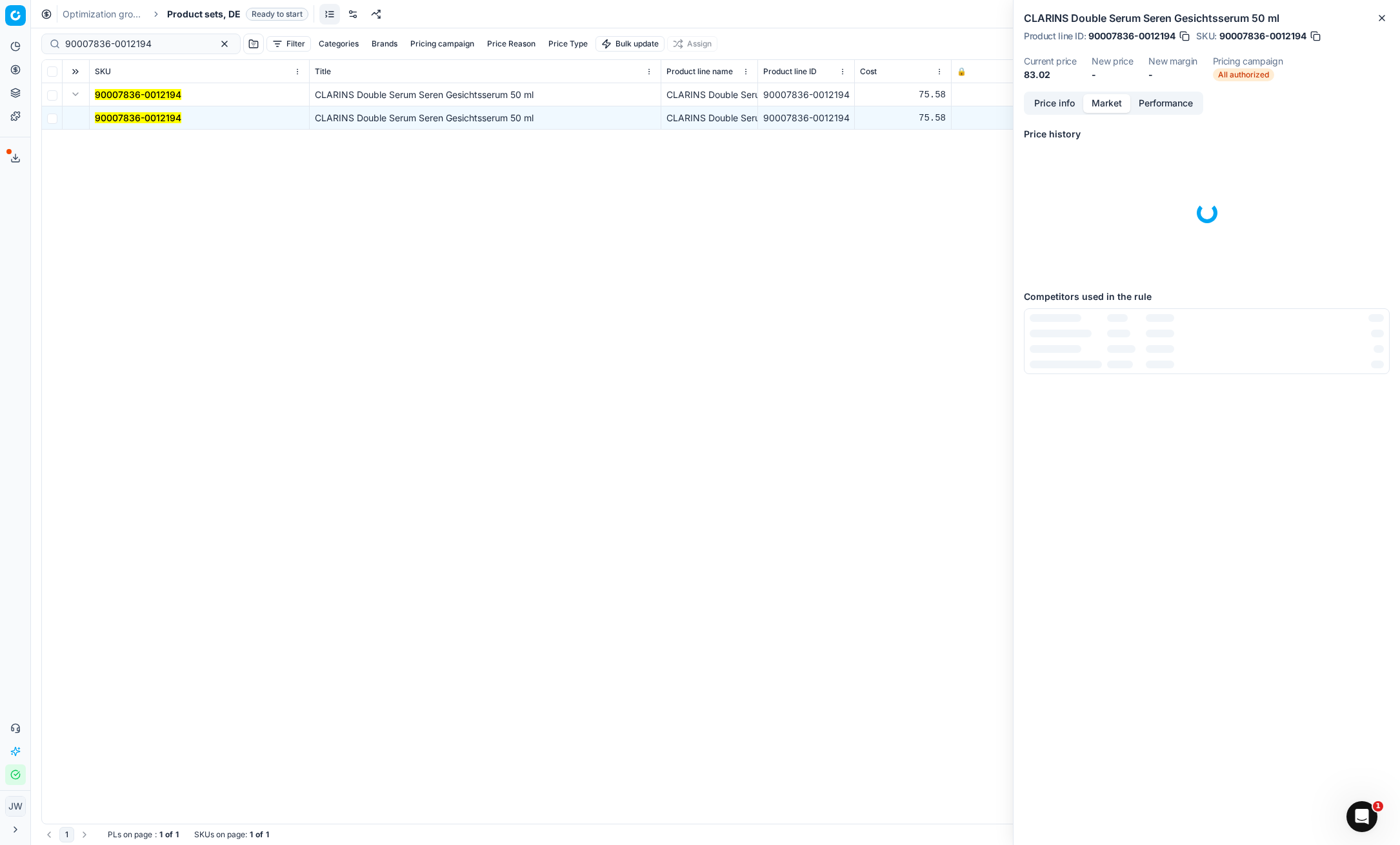
click at [1117, 102] on button "Market" at bounding box center [1106, 103] width 47 height 19
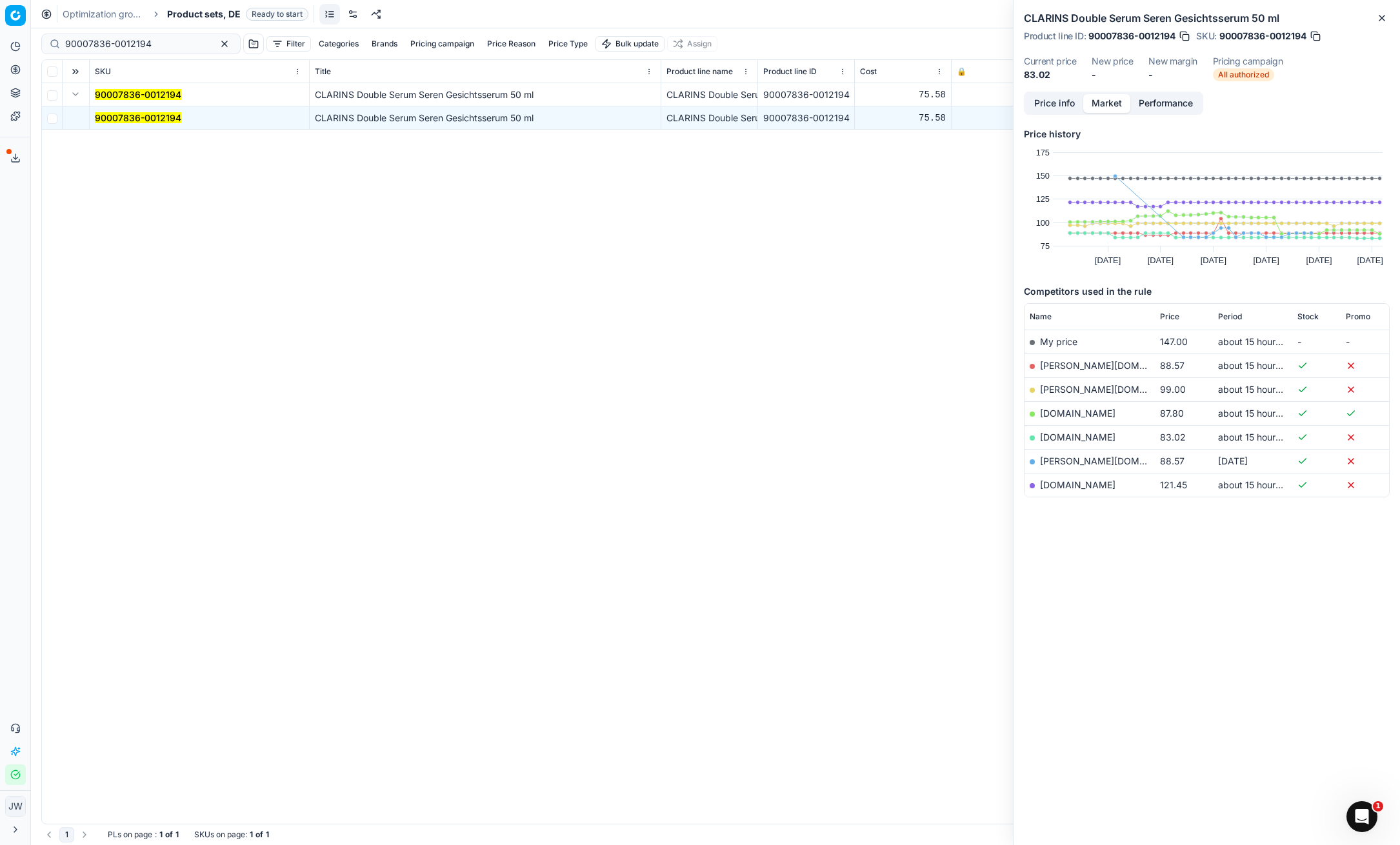
click at [1072, 365] on link "[PERSON_NAME][DOMAIN_NAME]" at bounding box center [1114, 365] width 149 height 11
drag, startPoint x: 1025, startPoint y: 17, endPoint x: 1142, endPoint y: 19, distance: 117.0
click at [1142, 19] on h2 "CLARINS Double Serum Seren Gesichtsserum 50 ml" at bounding box center [1207, 18] width 366 height 16
copy h2 "CLARINS Double Serum"
